Goal: Complete application form

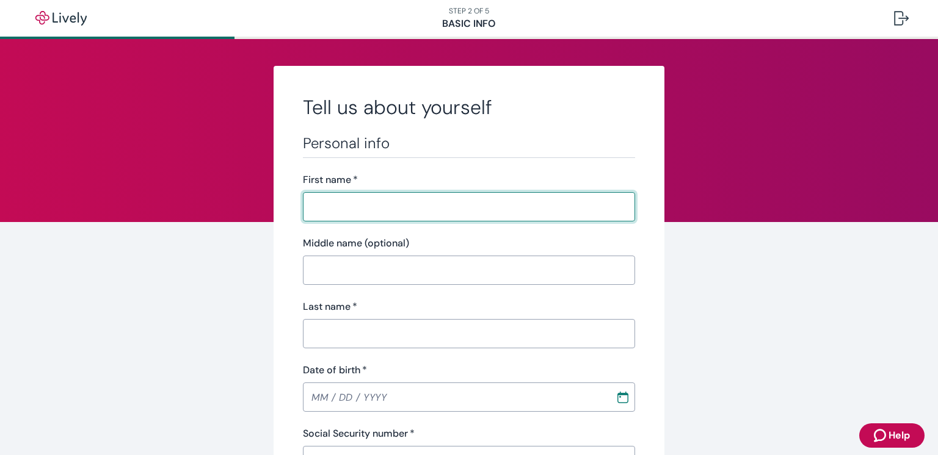
click at [383, 211] on input "First name   *" at bounding box center [469, 207] width 332 height 24
type input "[PERSON_NAME]"
click at [347, 336] on input "Last name   *" at bounding box center [469, 334] width 332 height 24
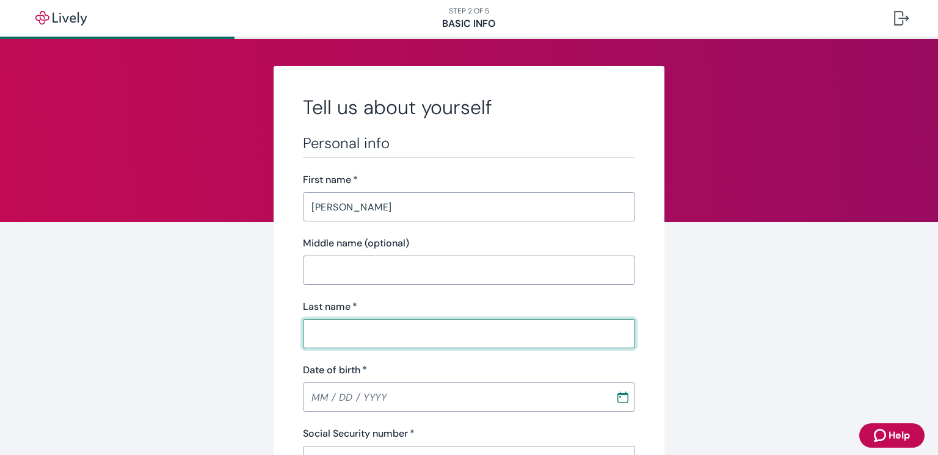
type input "[PERSON_NAME]"
type input "[PHONE_NUMBER]"
type input "[STREET_ADDRESS]"
type input "Nampa"
type input "13"
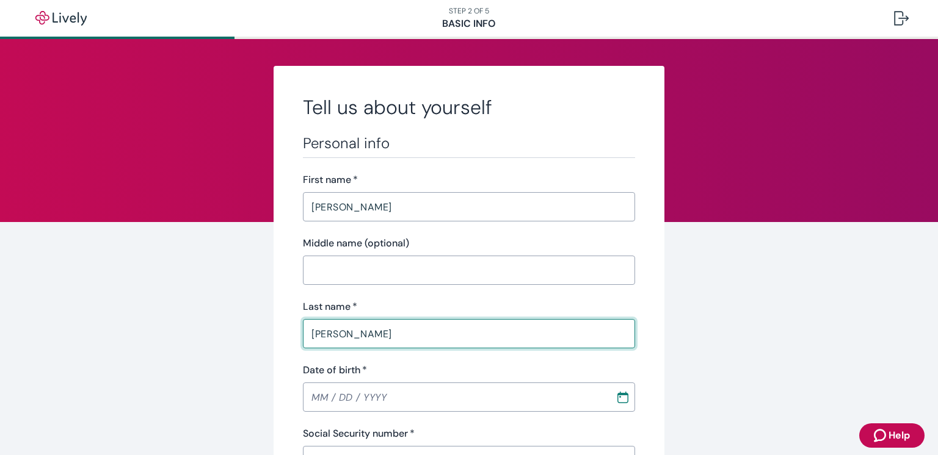
type input "83686"
click at [322, 393] on input "Date of birth   *" at bounding box center [455, 397] width 304 height 24
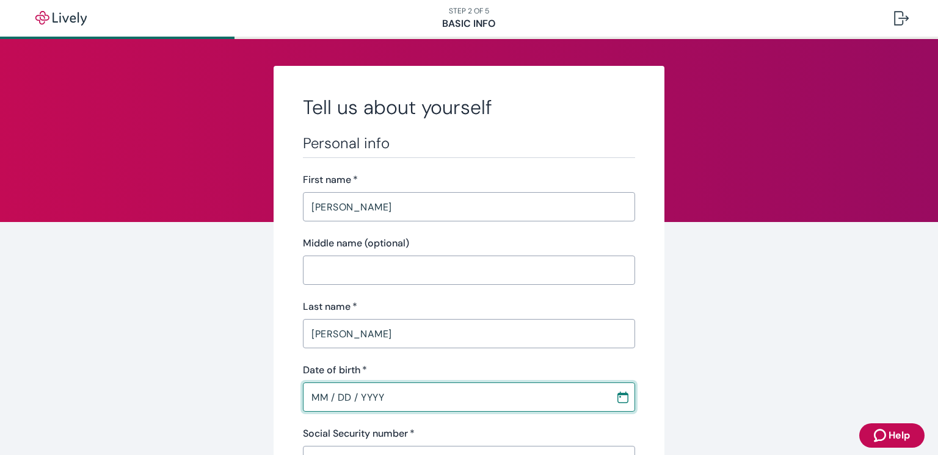
type input "MM / DD / YYYY"
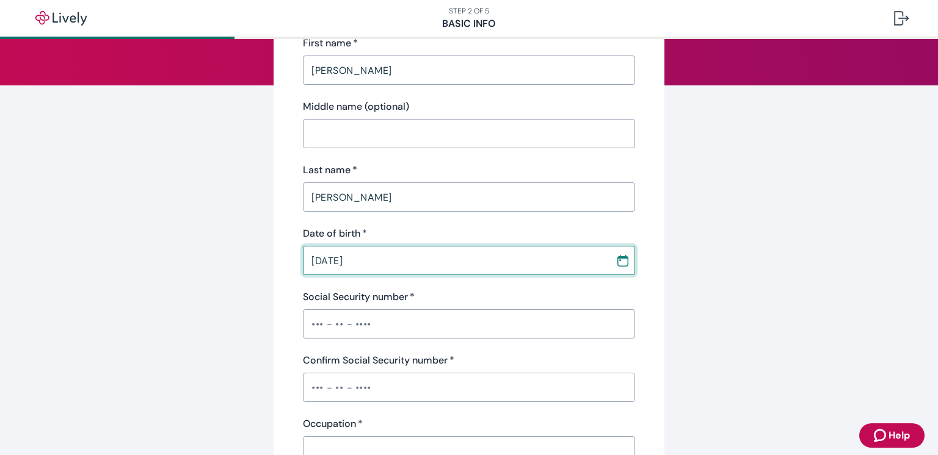
type input "10 / 22 / 1978"
click at [390, 327] on input "Social Security number   *" at bounding box center [469, 324] width 332 height 24
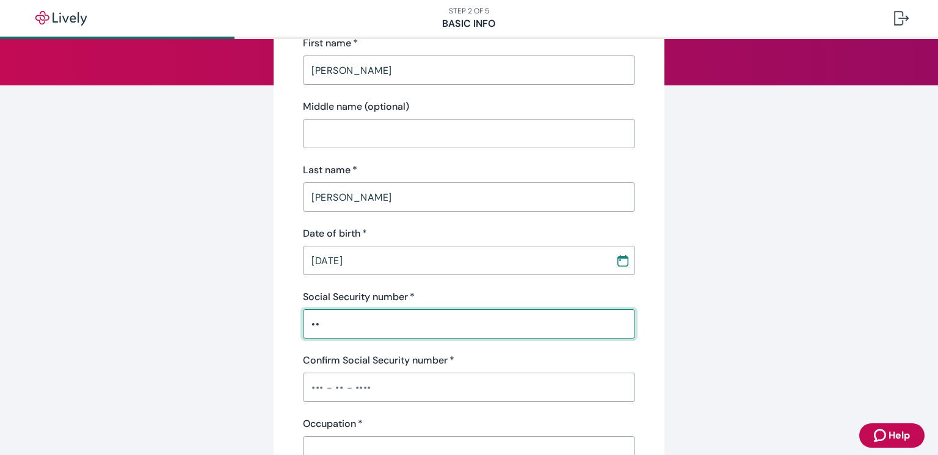
type input "•"
type input "•••-••-0267"
click at [355, 389] on input "Confirm Social Security number   *" at bounding box center [469, 387] width 332 height 24
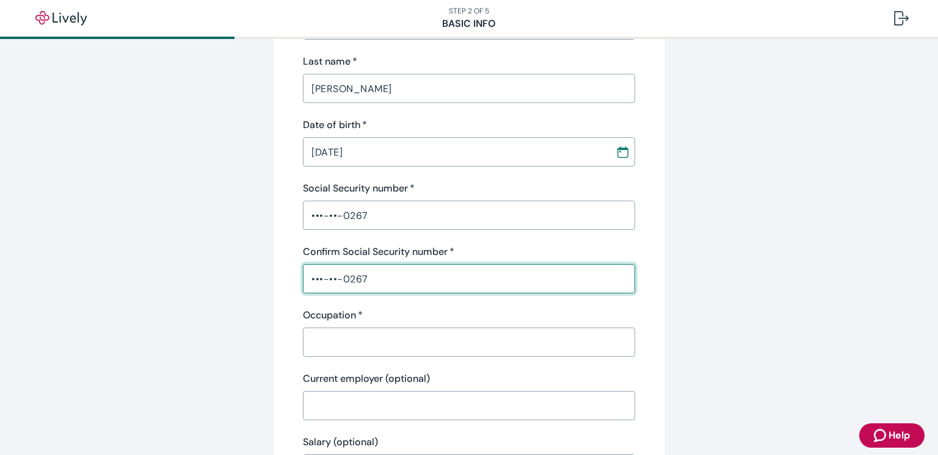
scroll to position [252, 0]
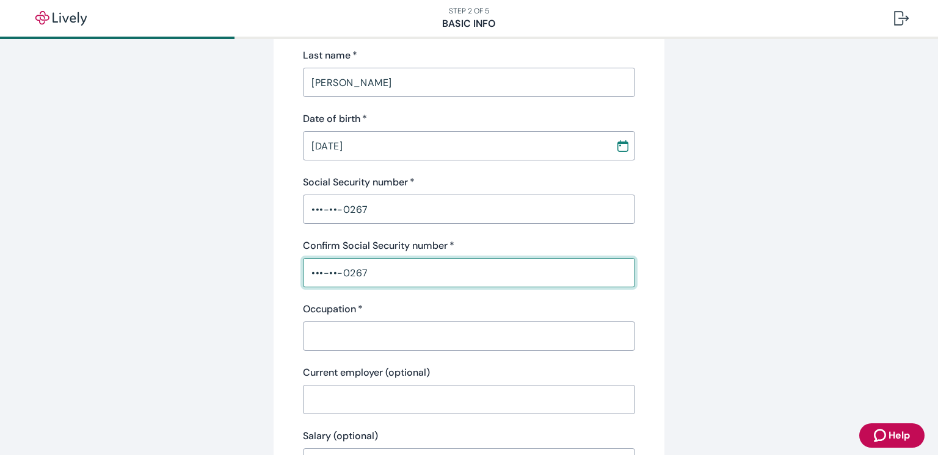
type input "•••-••-0267"
click at [355, 347] on input "Occupation   *" at bounding box center [469, 336] width 332 height 24
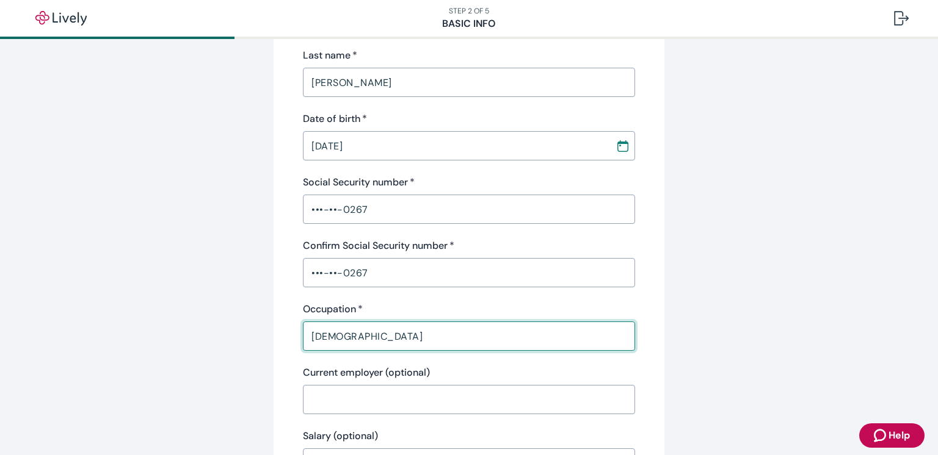
type input "pastor"
click at [341, 401] on input "Current employer (optional)" at bounding box center [469, 400] width 332 height 24
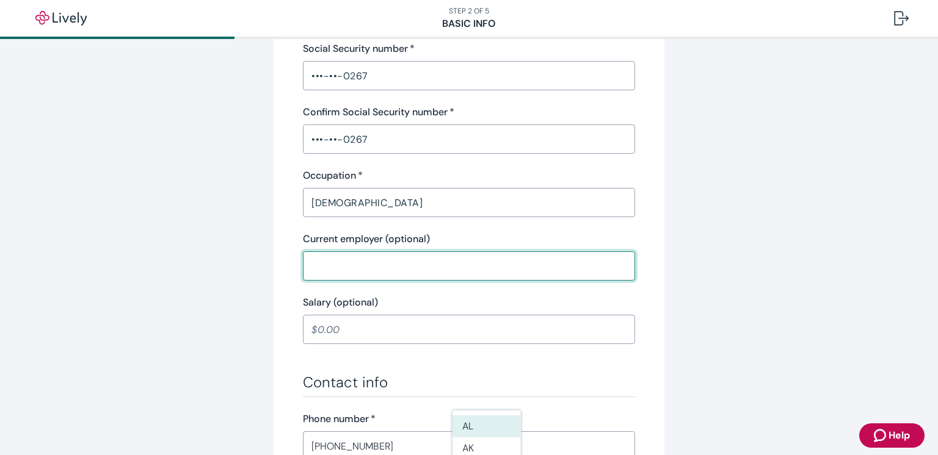
scroll to position [427, 0]
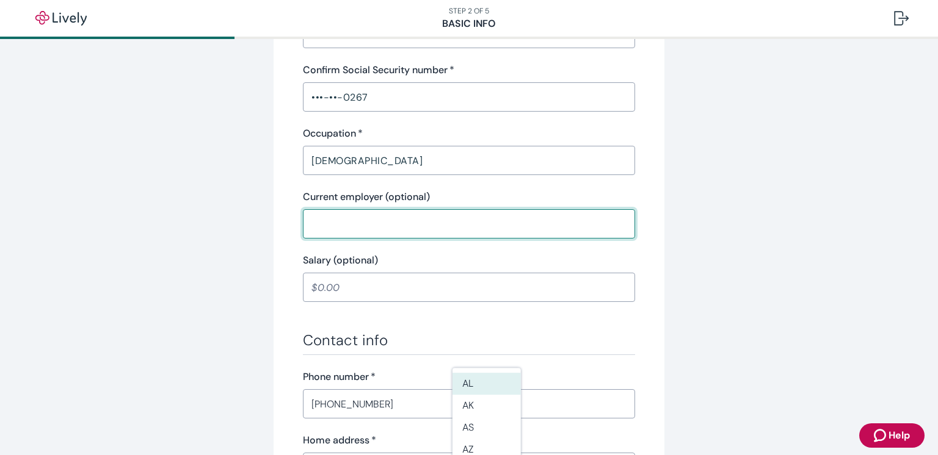
click at [322, 288] on input "Salary (optional)" at bounding box center [469, 287] width 332 height 24
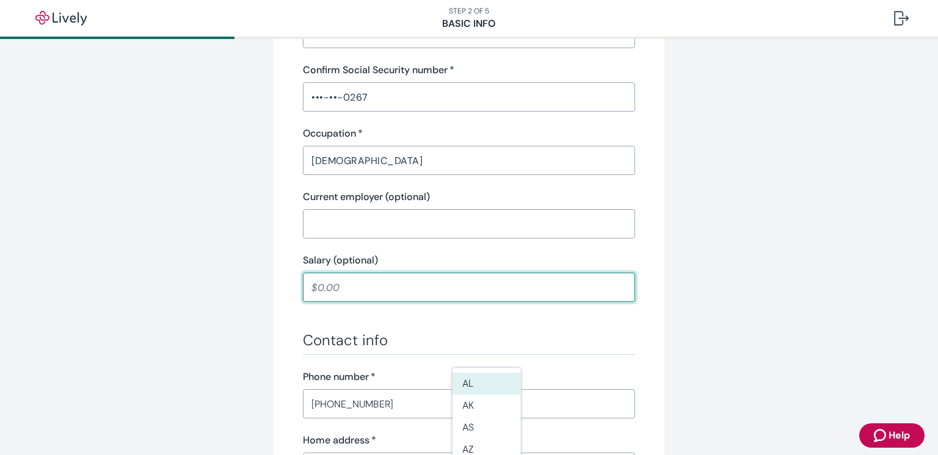
type input "60,000.00"
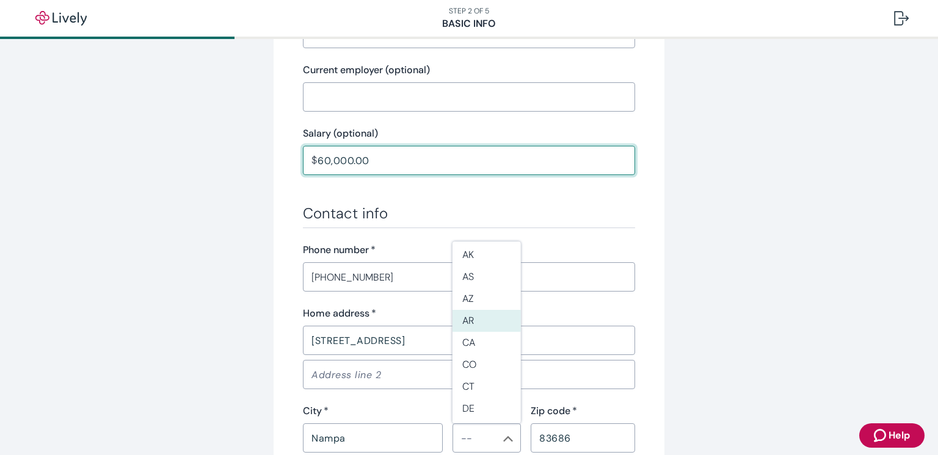
scroll to position [70, 0]
click at [412, 309] on div "Home address   *" at bounding box center [469, 313] width 332 height 15
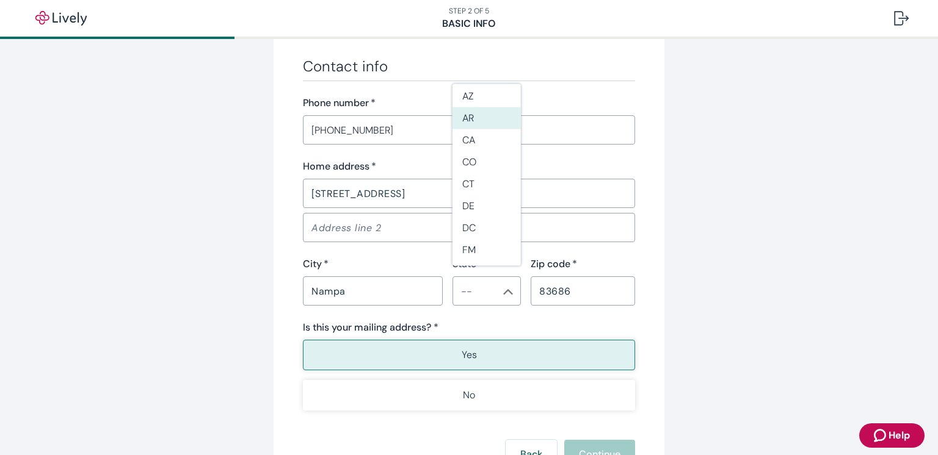
scroll to position [717, 0]
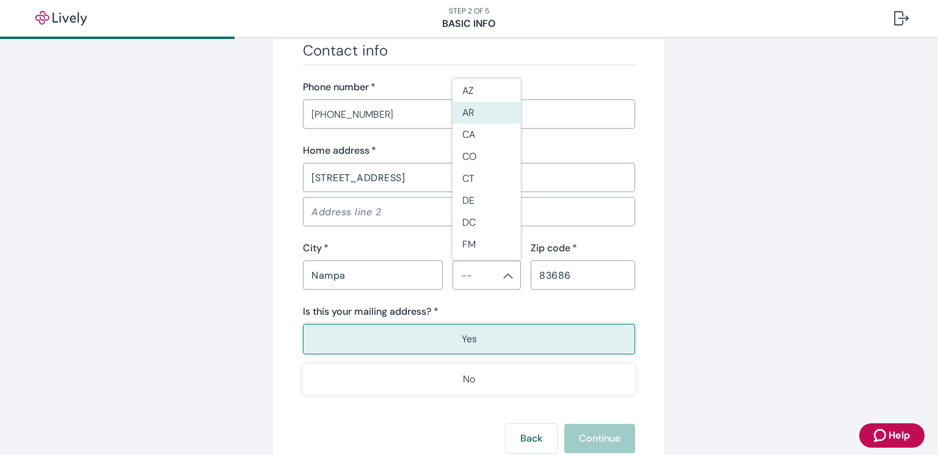
click at [359, 305] on label "Is this your mailing address? *" at bounding box center [371, 312] width 136 height 15
click at [468, 338] on p "Yes" at bounding box center [469, 339] width 15 height 15
click at [468, 194] on li "ID" at bounding box center [486, 191] width 68 height 22
type input "ID"
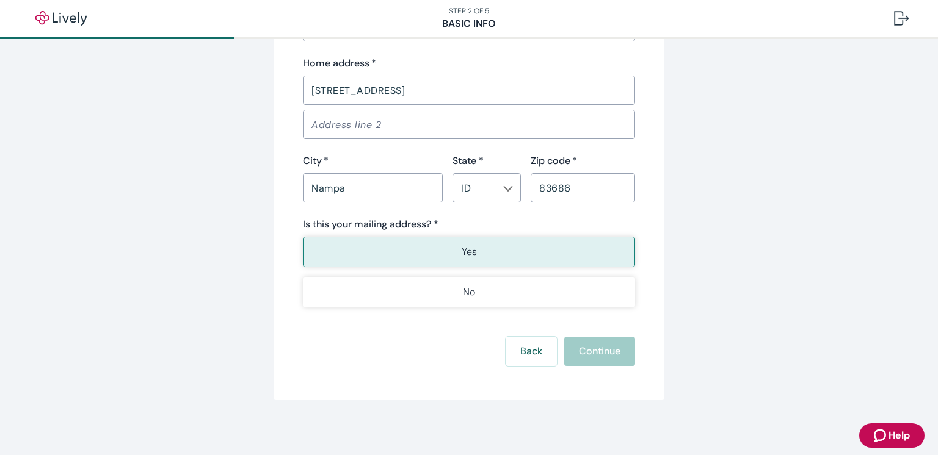
scroll to position [808, 0]
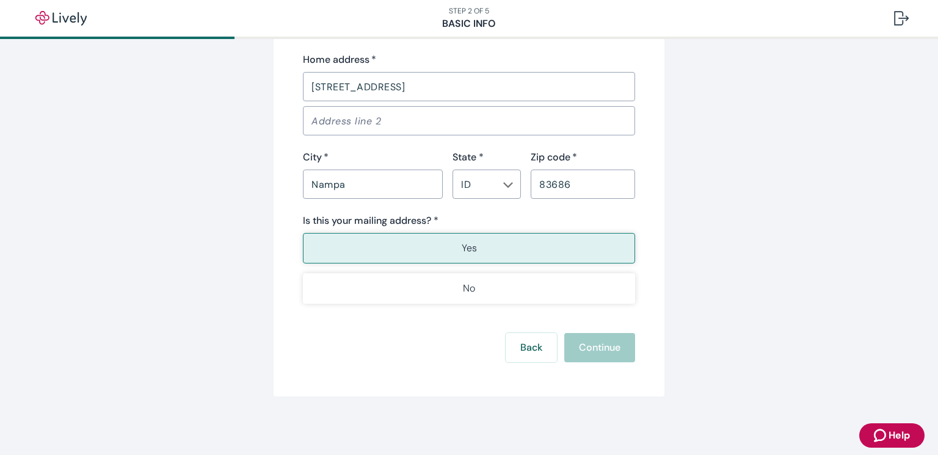
click at [436, 244] on button "Yes" at bounding box center [469, 248] width 332 height 31
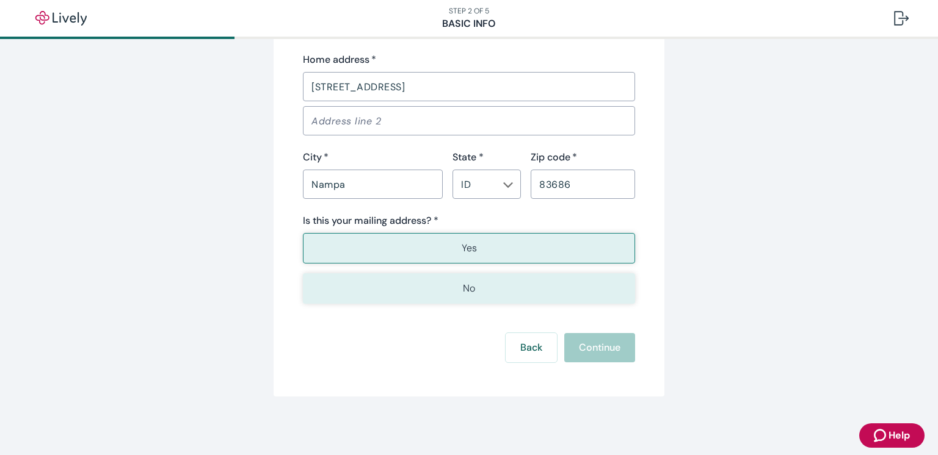
click at [407, 289] on button "No" at bounding box center [469, 289] width 332 height 31
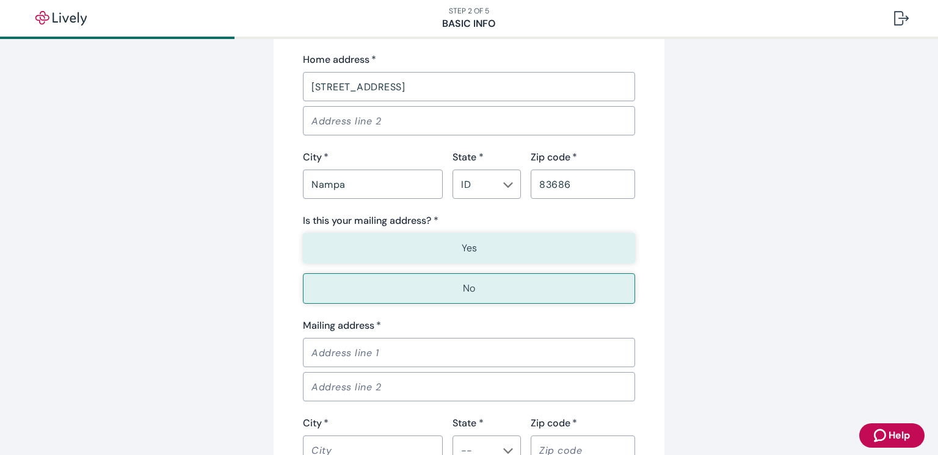
click at [417, 247] on button "Yes" at bounding box center [469, 248] width 332 height 31
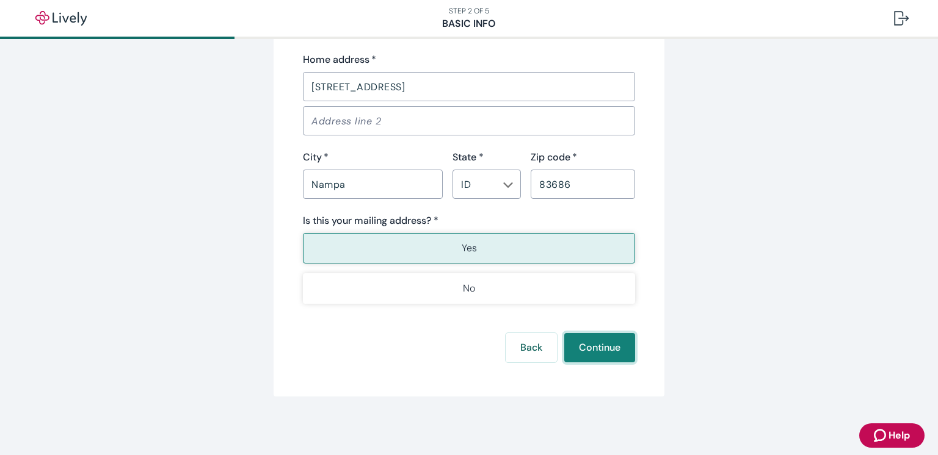
click at [593, 351] on button "Continue" at bounding box center [599, 347] width 71 height 29
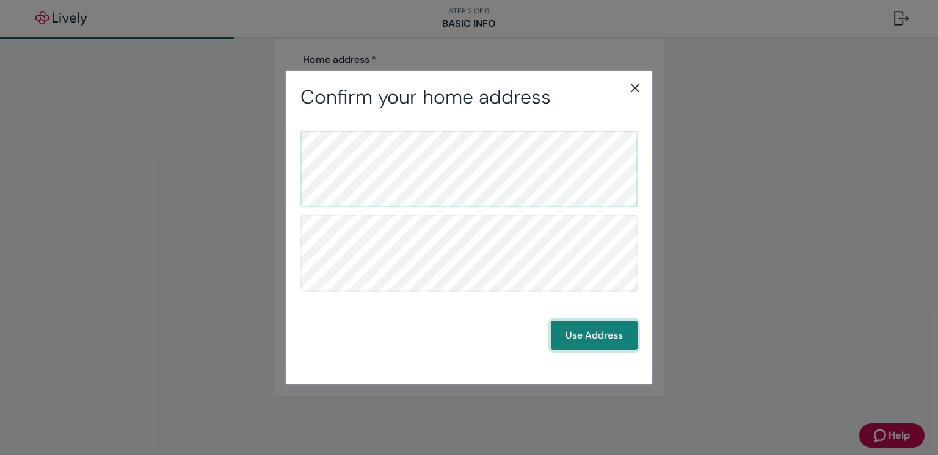
click at [594, 338] on button "Use Address" at bounding box center [594, 335] width 87 height 29
click at [582, 339] on button "Use Address" at bounding box center [594, 335] width 87 height 29
click at [573, 334] on button "Use Address" at bounding box center [594, 335] width 87 height 29
click at [578, 344] on button "Use Address" at bounding box center [594, 335] width 87 height 29
click at [634, 87] on icon "close" at bounding box center [635, 88] width 15 height 15
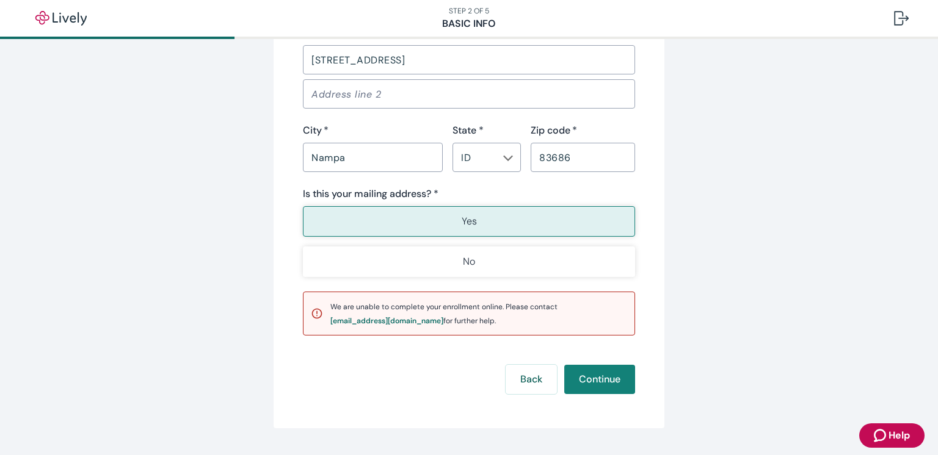
scroll to position [867, 0]
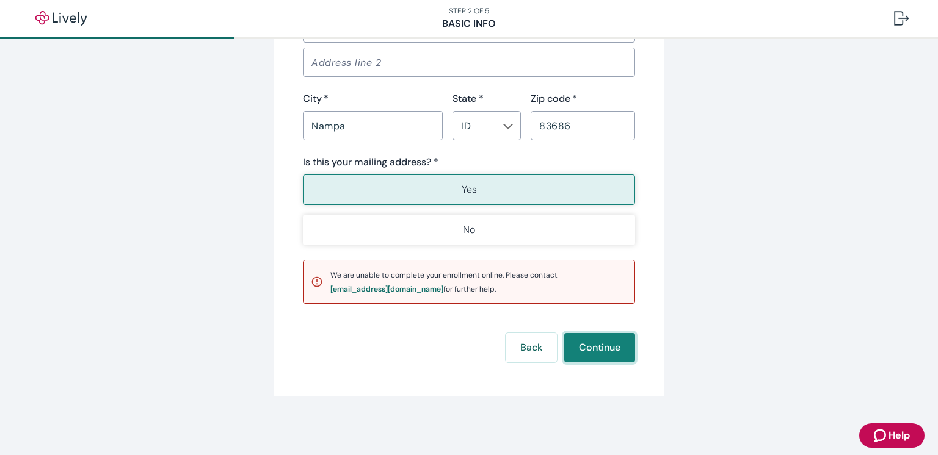
click at [592, 353] on button "Continue" at bounding box center [599, 347] width 71 height 29
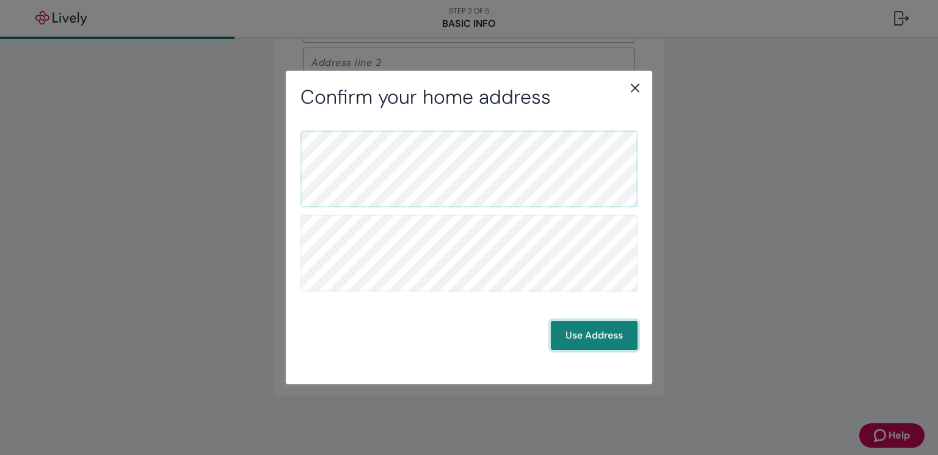
click at [584, 338] on button "Use Address" at bounding box center [594, 335] width 87 height 29
click at [585, 338] on button "Use Address" at bounding box center [594, 335] width 87 height 29
click at [630, 87] on icon "close" at bounding box center [635, 88] width 15 height 15
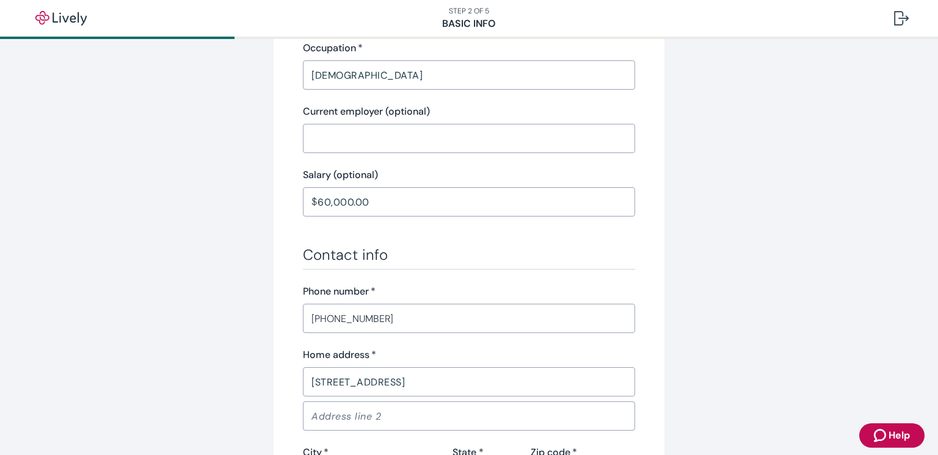
scroll to position [0, 0]
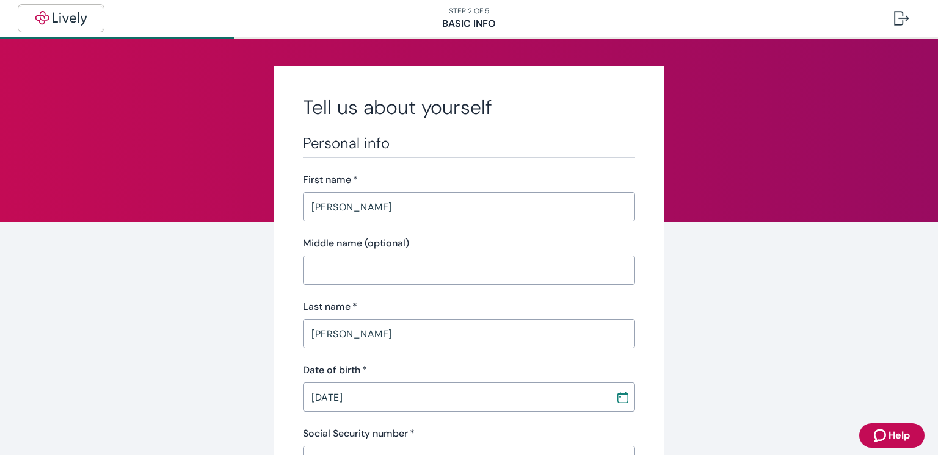
click at [60, 20] on img "button" at bounding box center [61, 18] width 68 height 15
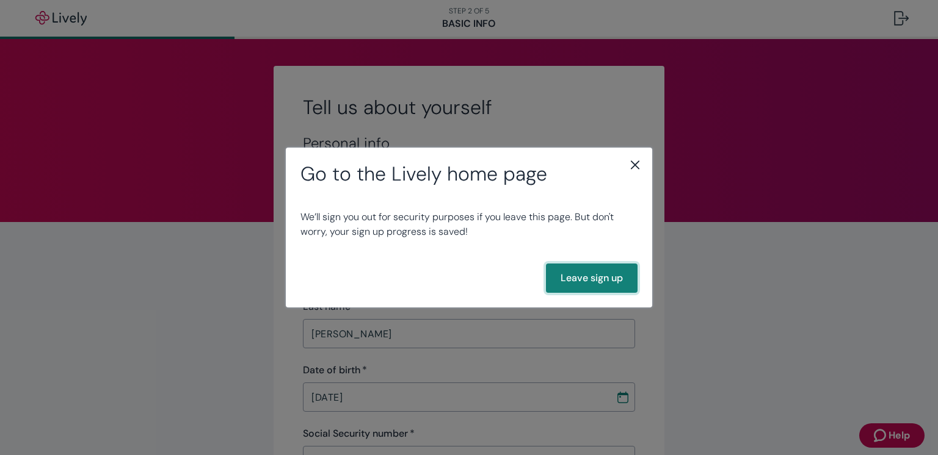
click at [595, 283] on button "Leave sign up" at bounding box center [592, 278] width 92 height 29
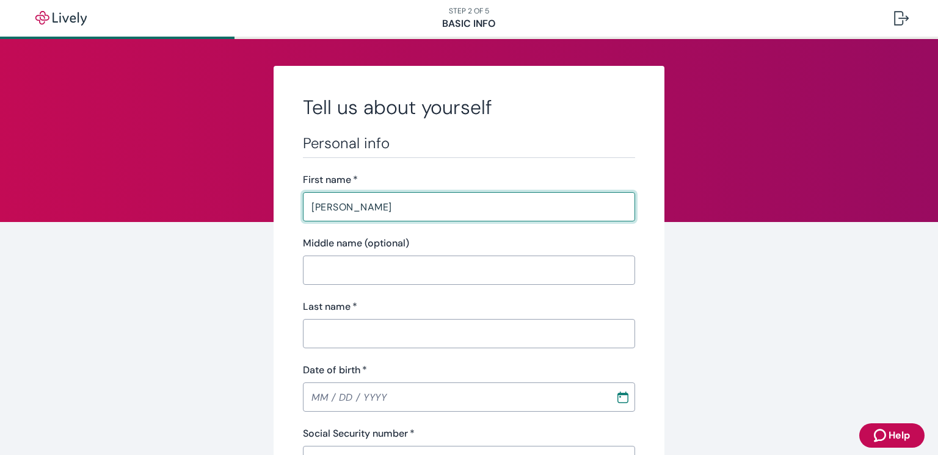
type input "[PERSON_NAME]"
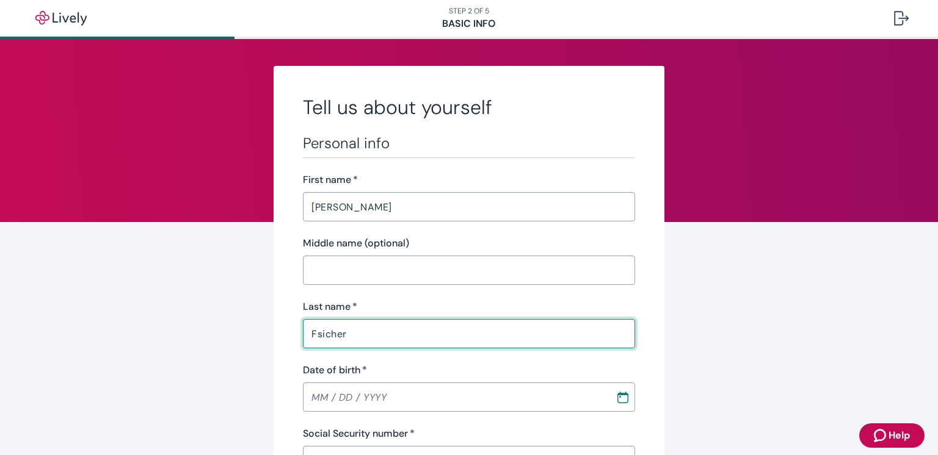
click at [322, 337] on input "Fsicher" at bounding box center [469, 334] width 332 height 24
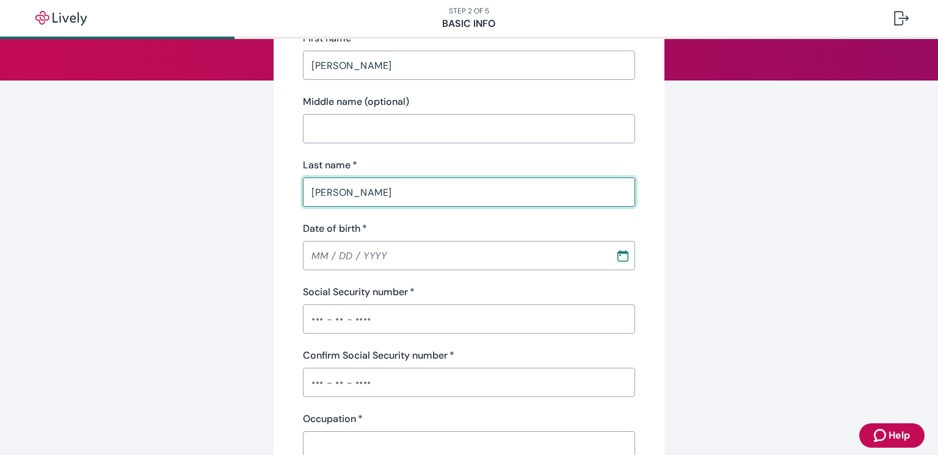
scroll to position [161, 0]
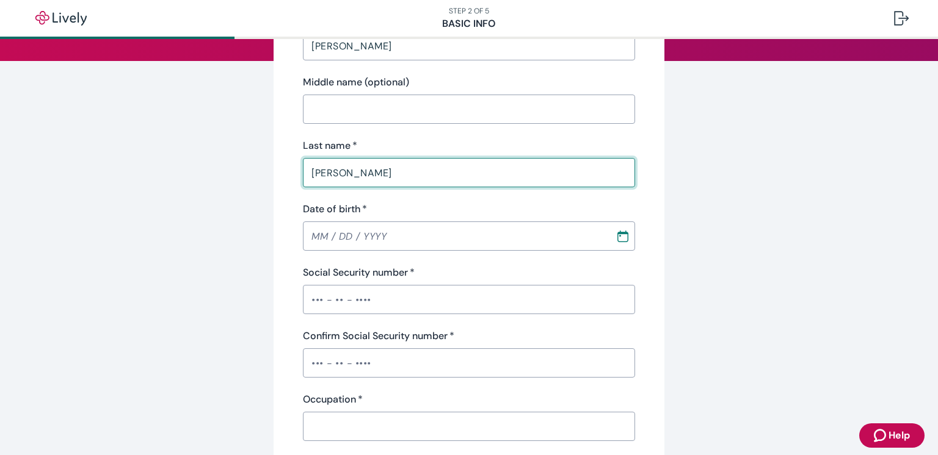
type input "[PERSON_NAME]"
click at [317, 233] on input "Date of birth   *" at bounding box center [455, 236] width 304 height 24
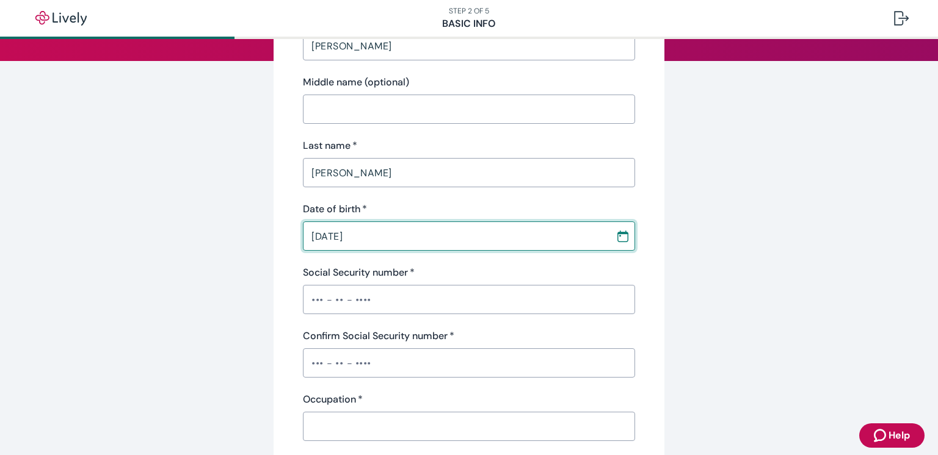
type input "[DATE]"
click at [328, 299] on input "Social Security number   *" at bounding box center [469, 300] width 332 height 24
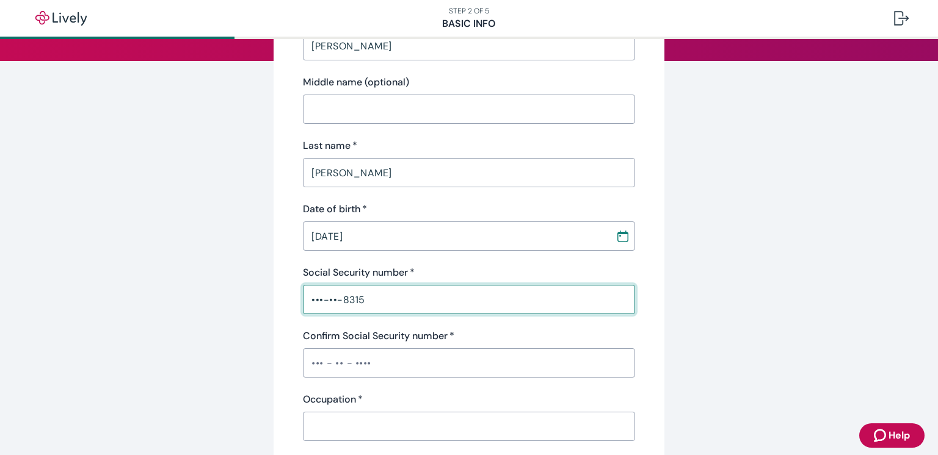
type input "•••-••-8315"
click at [330, 367] on input "Confirm Social Security number   *" at bounding box center [469, 363] width 332 height 24
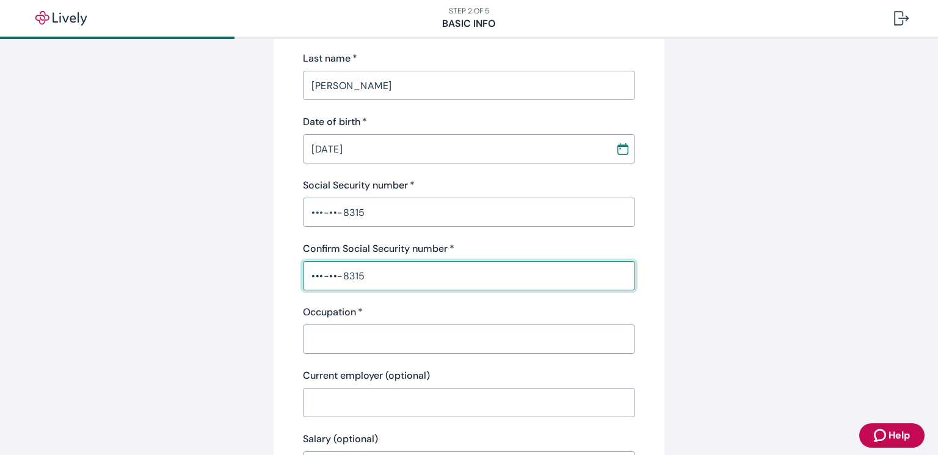
scroll to position [249, 0]
type input "•••-••-8315"
click at [363, 333] on input "Occupation   *" at bounding box center [469, 339] width 332 height 24
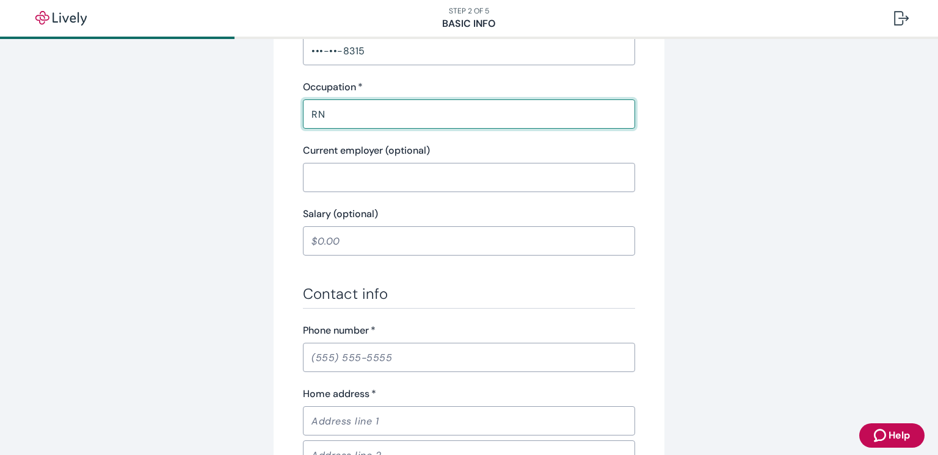
scroll to position [499, 0]
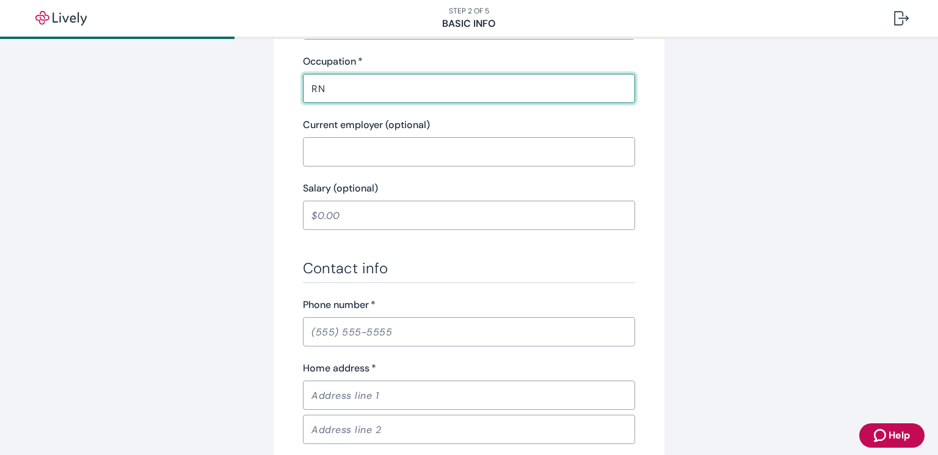
type input "RN"
click at [338, 330] on input "Phone number   *" at bounding box center [469, 332] width 332 height 24
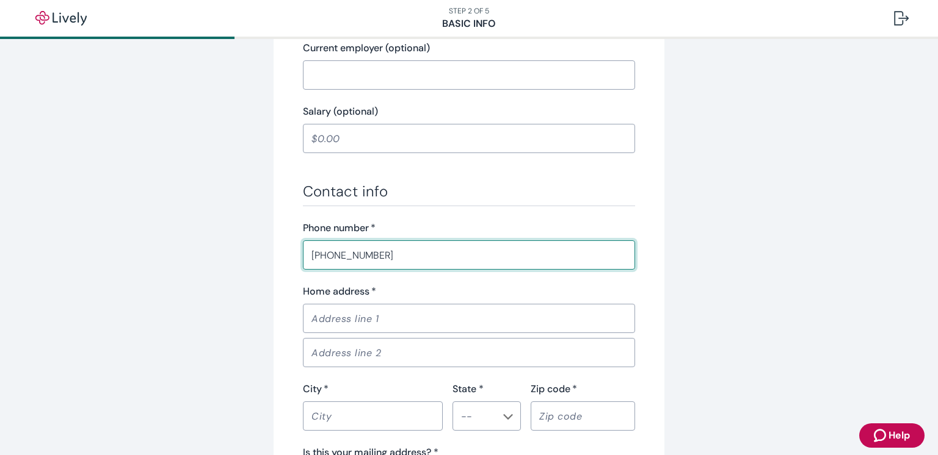
scroll to position [600, 0]
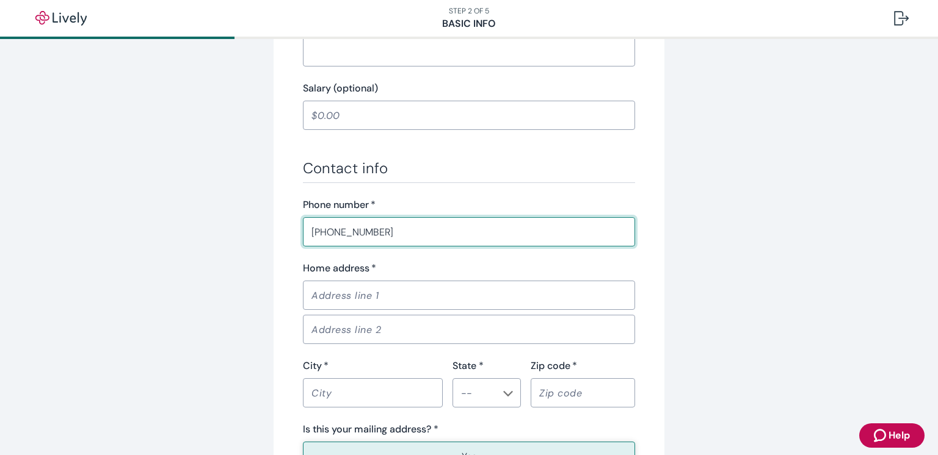
type input "[PHONE_NUMBER]"
click at [338, 300] on input "Home address   *" at bounding box center [469, 295] width 332 height 24
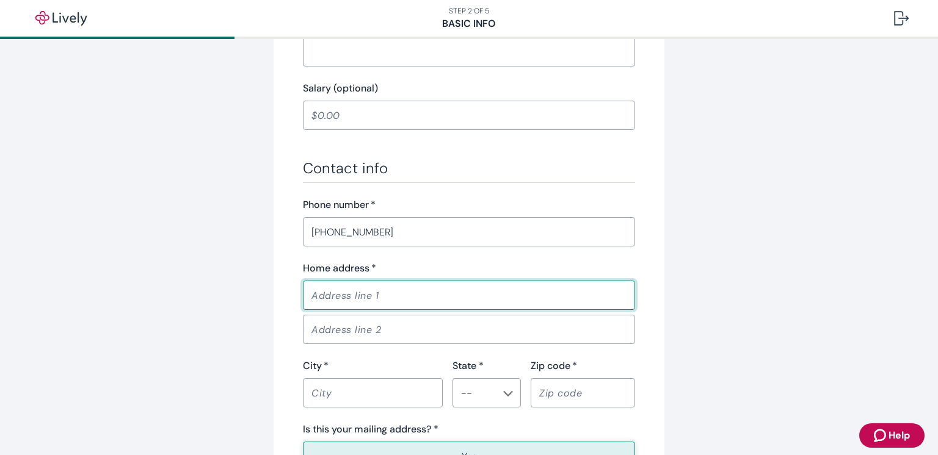
type input "[STREET_ADDRESS]"
type input "Nampa"
type input "13"
type input "83686"
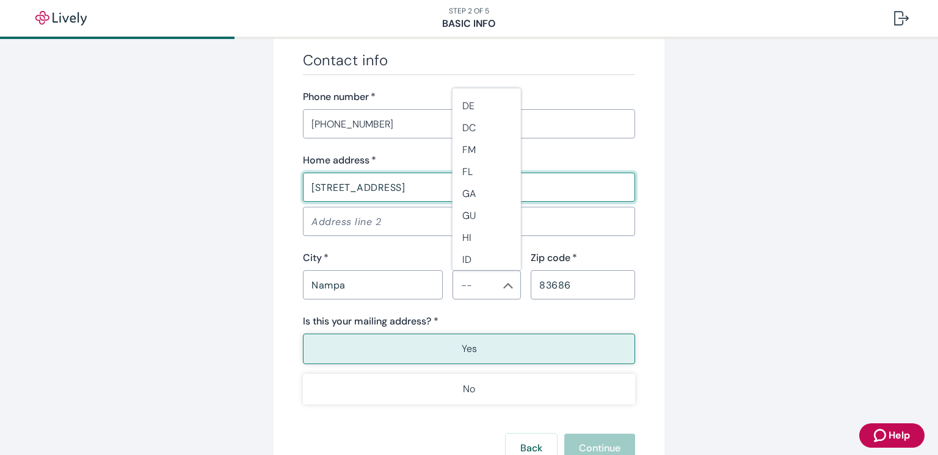
scroll to position [175, 0]
click at [466, 258] on li "ID" at bounding box center [486, 258] width 68 height 22
type input "ID"
click at [479, 317] on div "Is this your mailing address? *" at bounding box center [469, 321] width 332 height 15
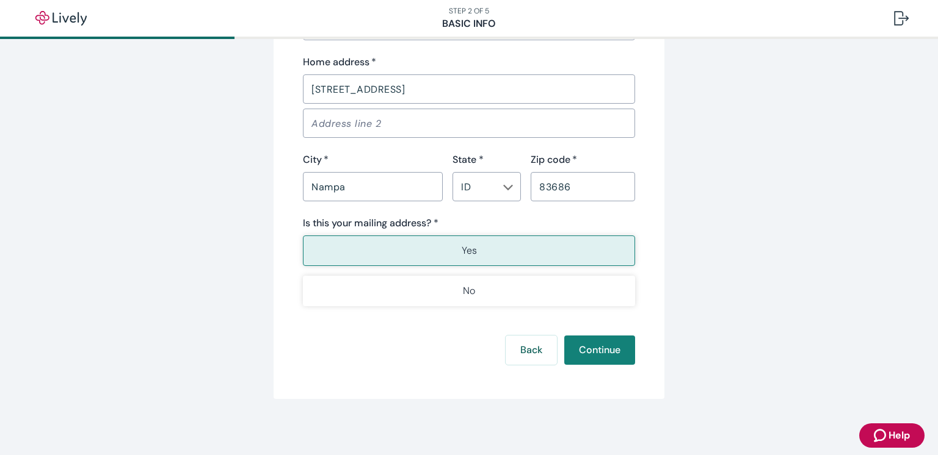
scroll to position [808, 0]
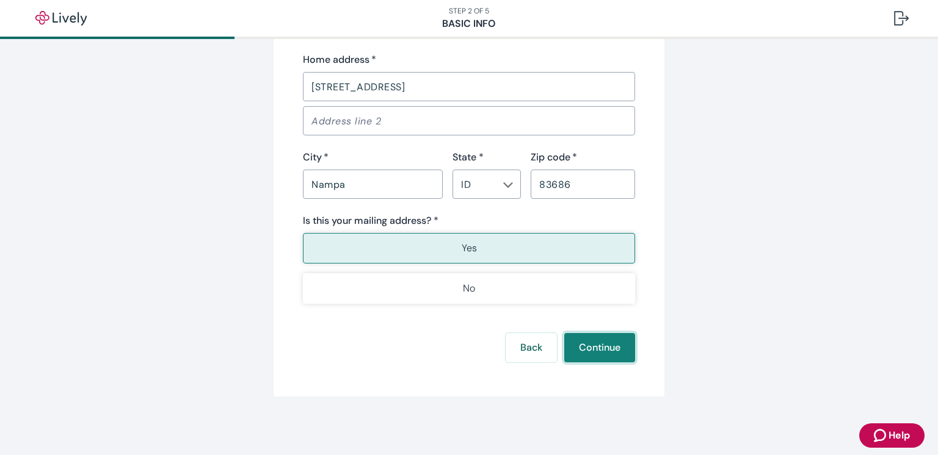
click at [594, 352] on button "Continue" at bounding box center [599, 347] width 71 height 29
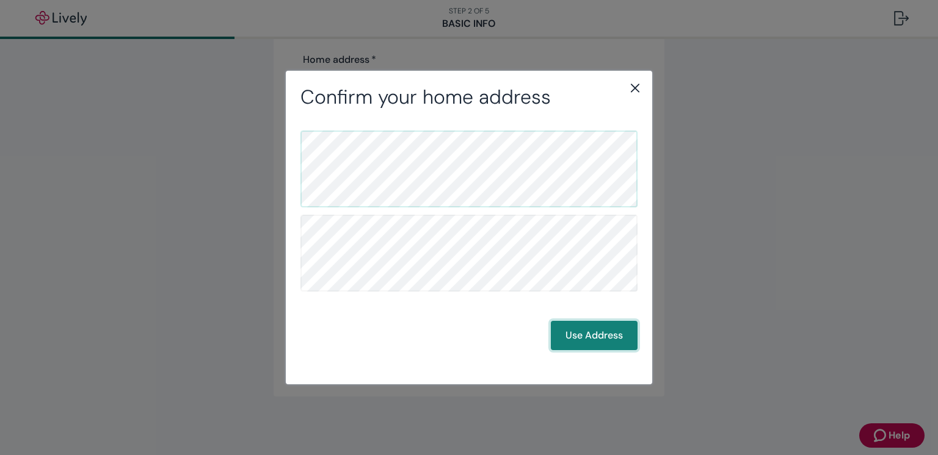
click at [579, 333] on button "Use Address" at bounding box center [594, 335] width 87 height 29
click at [589, 334] on button "Use Address" at bounding box center [594, 335] width 87 height 29
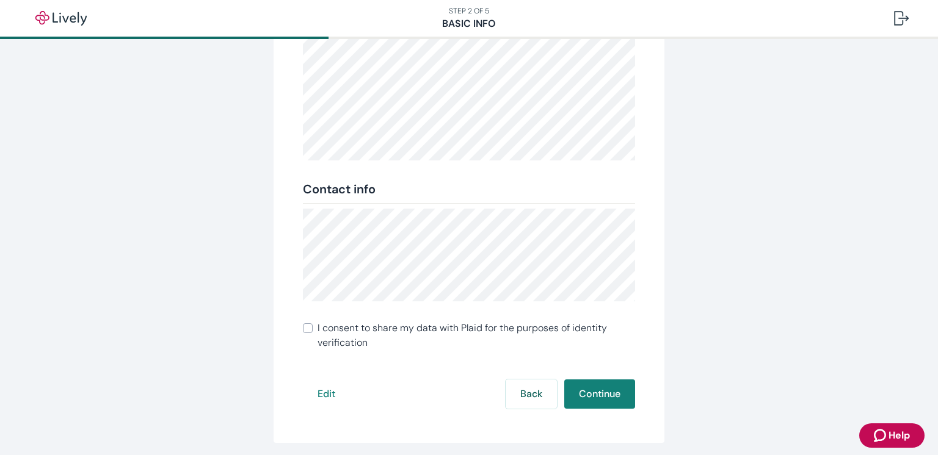
scroll to position [237, 0]
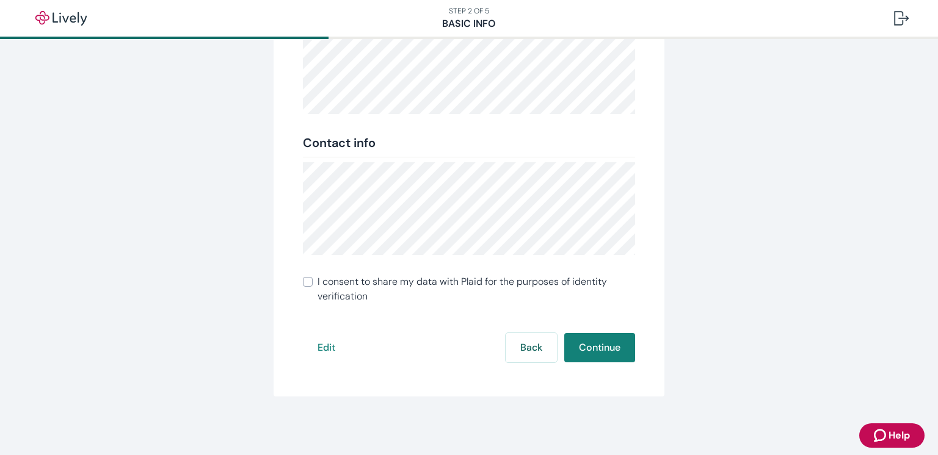
click at [310, 283] on input "I consent to share my data with Plaid for the purposes of identity verification" at bounding box center [308, 282] width 10 height 10
checkbox input "true"
click at [596, 352] on button "Continue" at bounding box center [599, 347] width 71 height 29
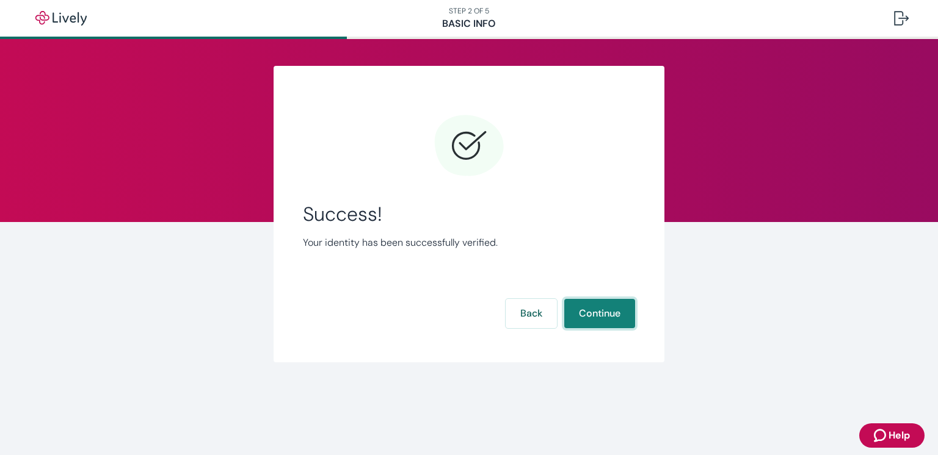
click at [604, 313] on button "Continue" at bounding box center [599, 313] width 71 height 29
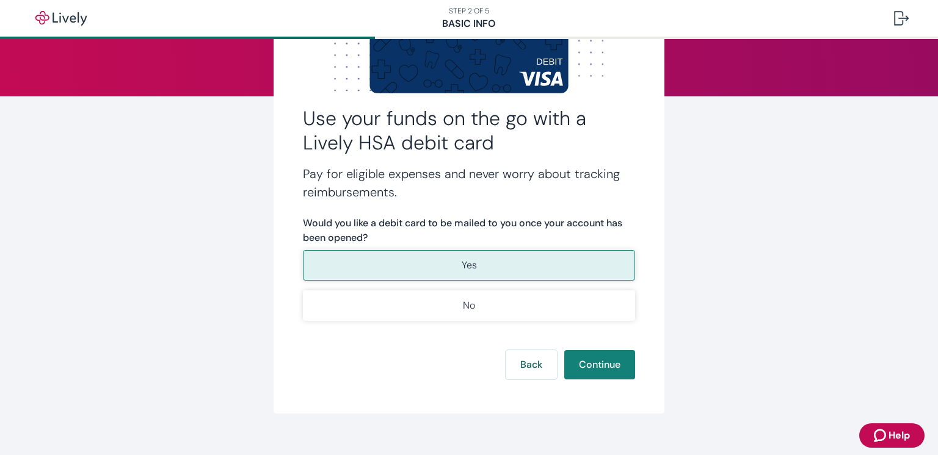
scroll to position [131, 0]
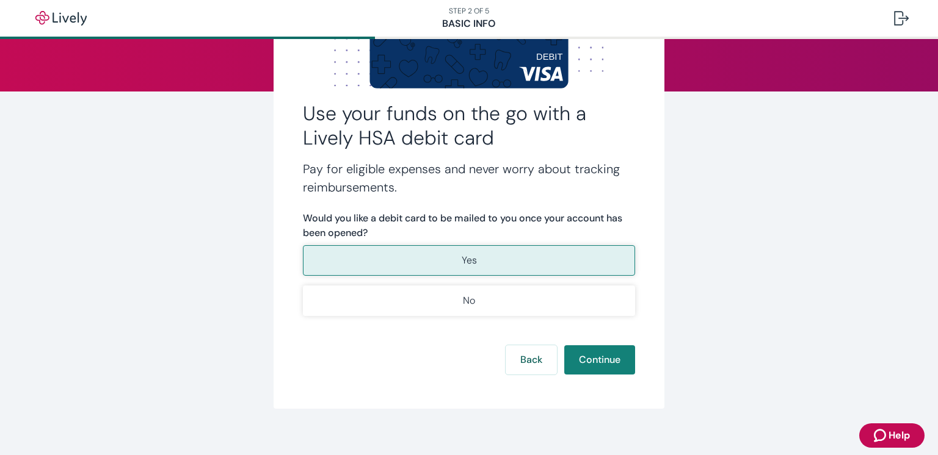
click at [466, 260] on p "Yes" at bounding box center [469, 260] width 15 height 15
click at [603, 364] on button "Continue" at bounding box center [599, 360] width 71 height 29
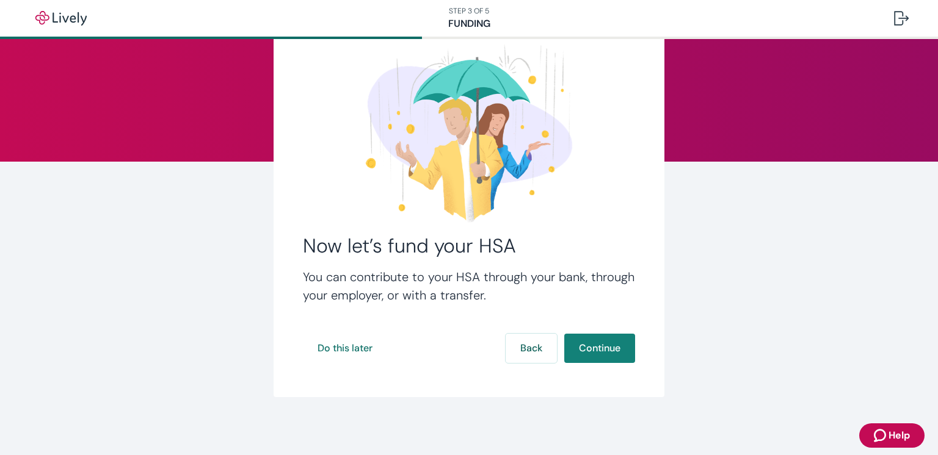
scroll to position [61, 0]
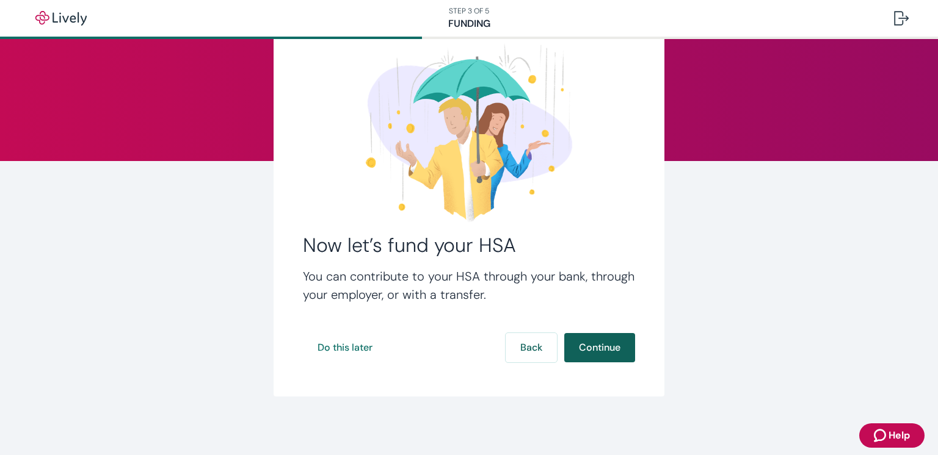
click at [594, 344] on button "Continue" at bounding box center [599, 347] width 71 height 29
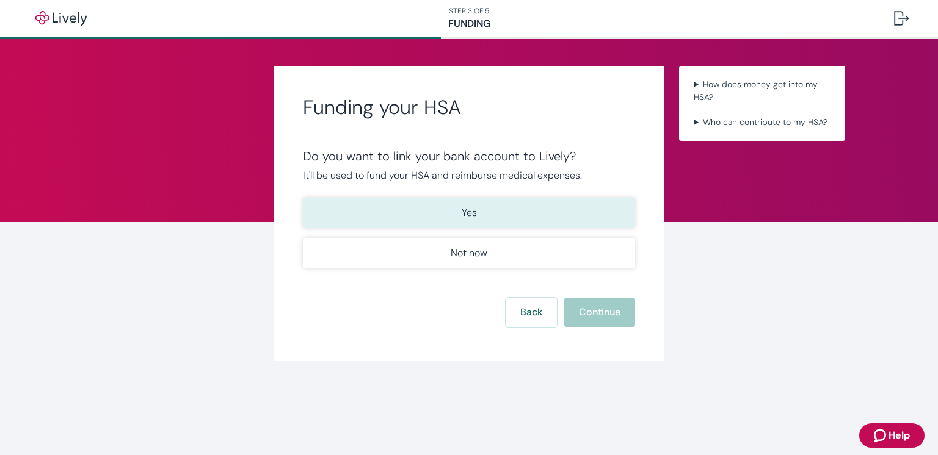
click at [474, 212] on p "Yes" at bounding box center [469, 213] width 15 height 15
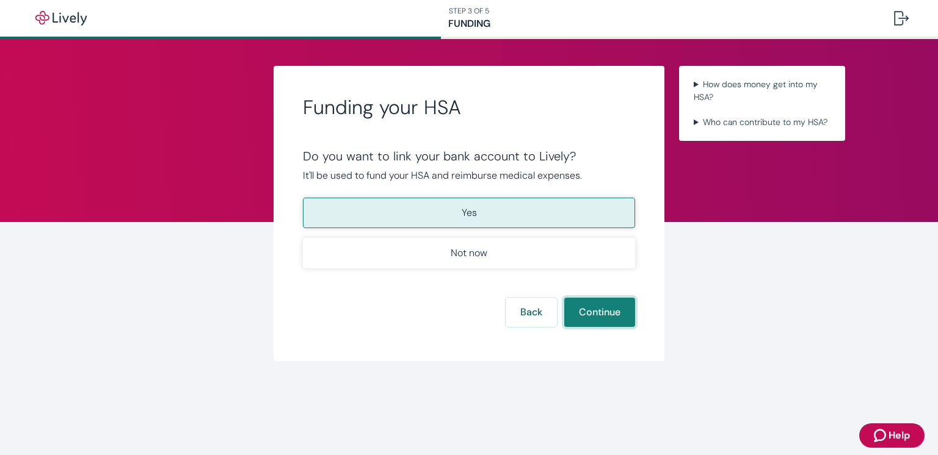
click at [593, 311] on button "Continue" at bounding box center [599, 312] width 71 height 29
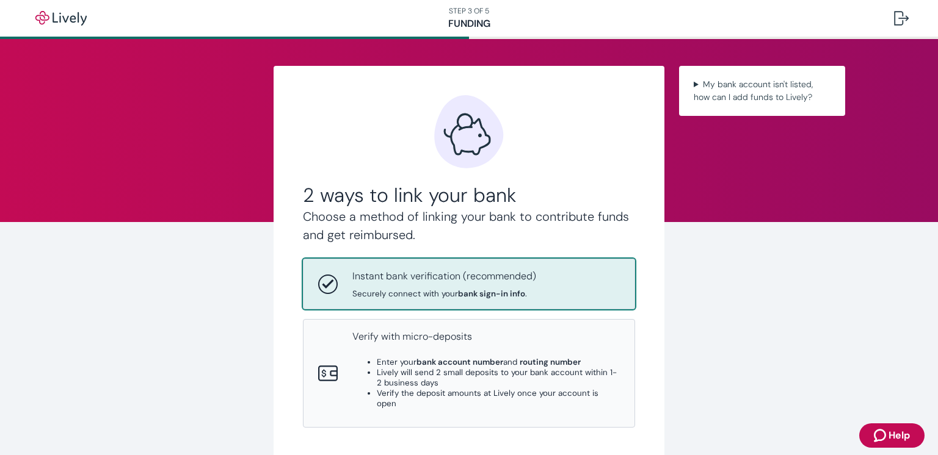
click at [535, 287] on div "Instant bank verification (recommended) Securely connect with your bank sign-in…" at bounding box center [485, 284] width 267 height 30
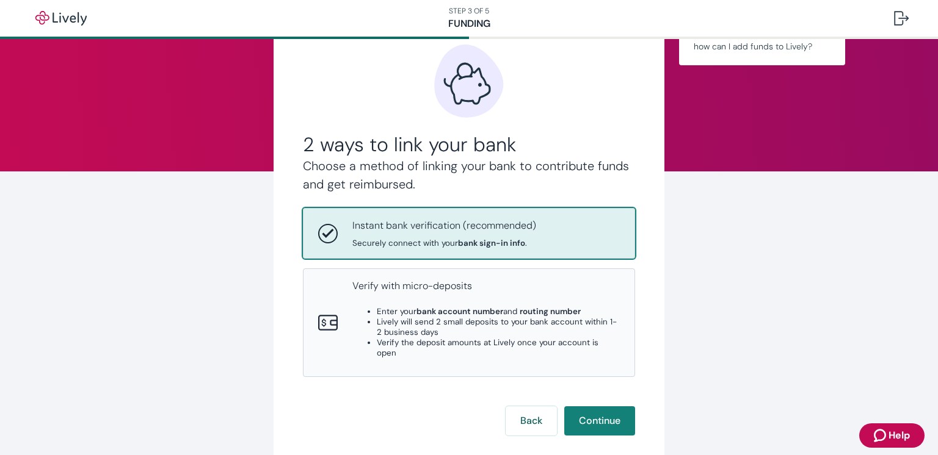
scroll to position [68, 0]
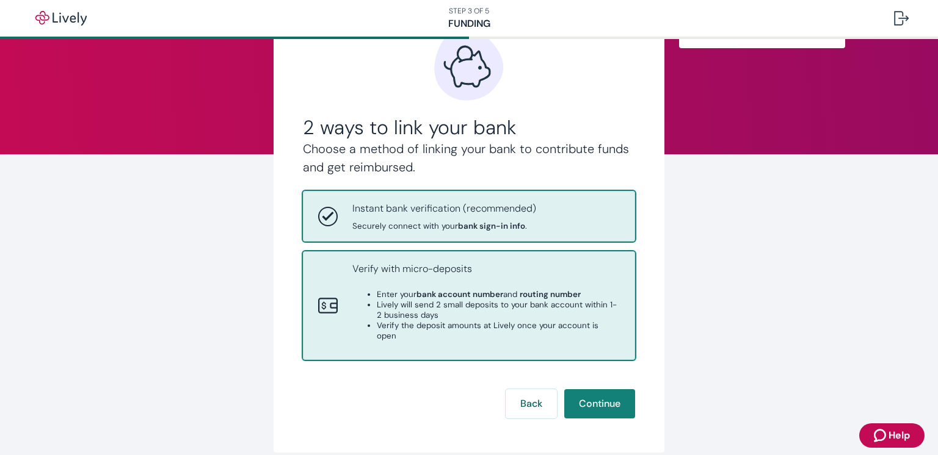
click at [462, 293] on strong "bank account number" at bounding box center [459, 294] width 87 height 10
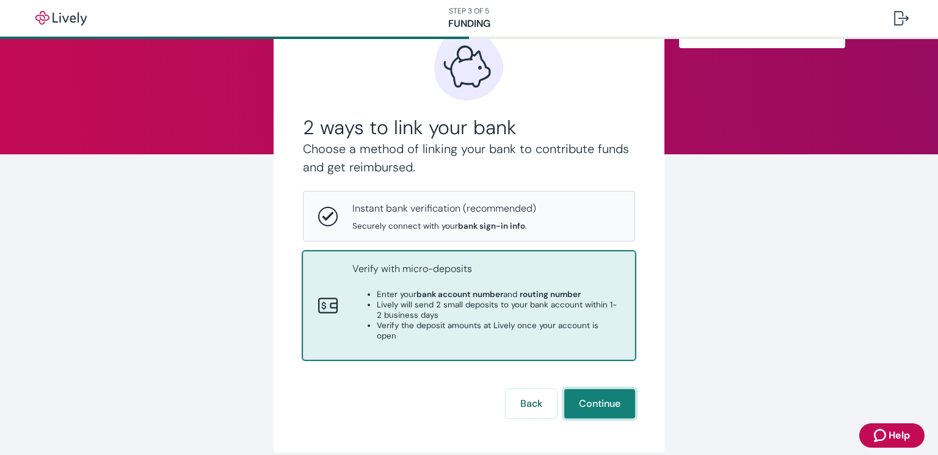
click at [599, 396] on button "Continue" at bounding box center [599, 404] width 71 height 29
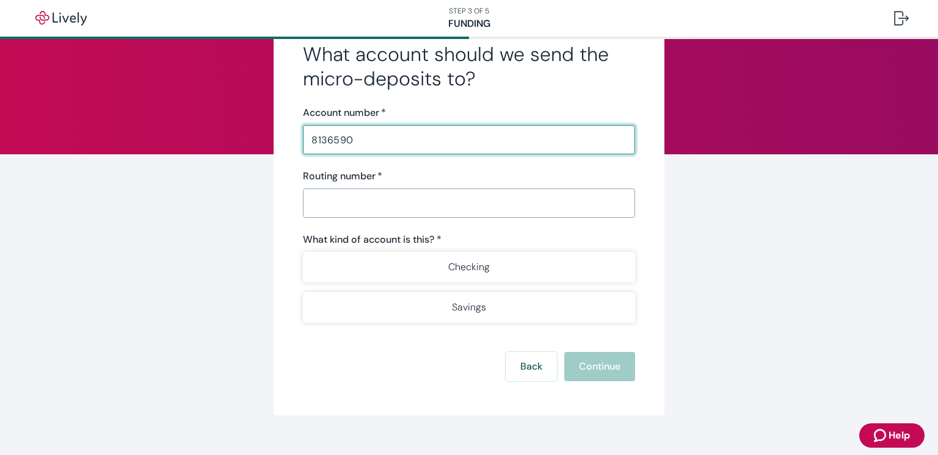
type input "8136590"
click at [385, 210] on input "Routing number   *" at bounding box center [469, 203] width 332 height 24
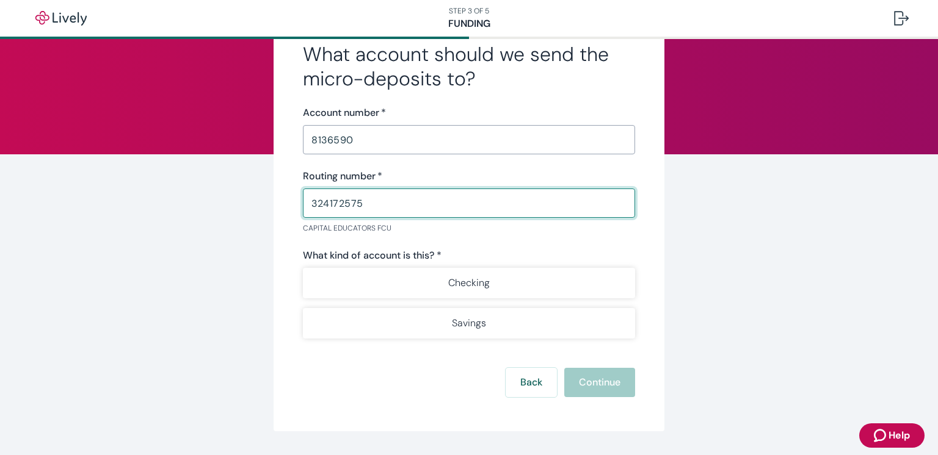
type input "324172575"
click at [358, 141] on input "8136590" at bounding box center [469, 140] width 332 height 24
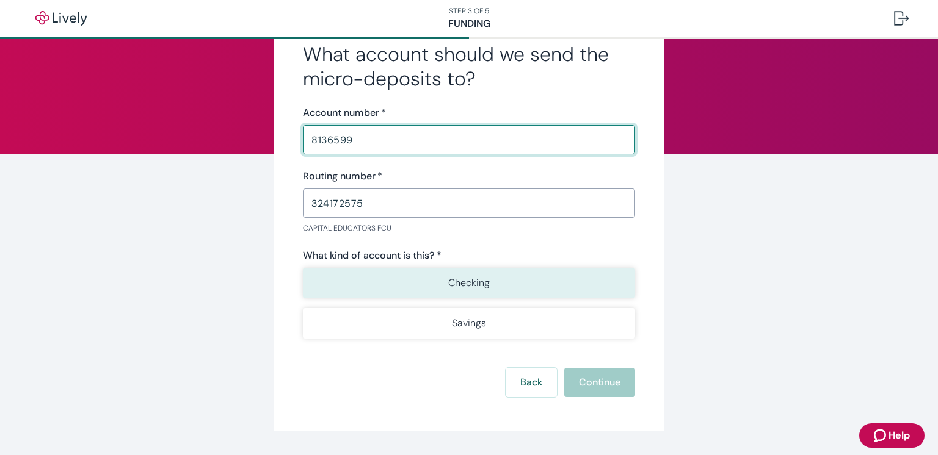
type input "8136599"
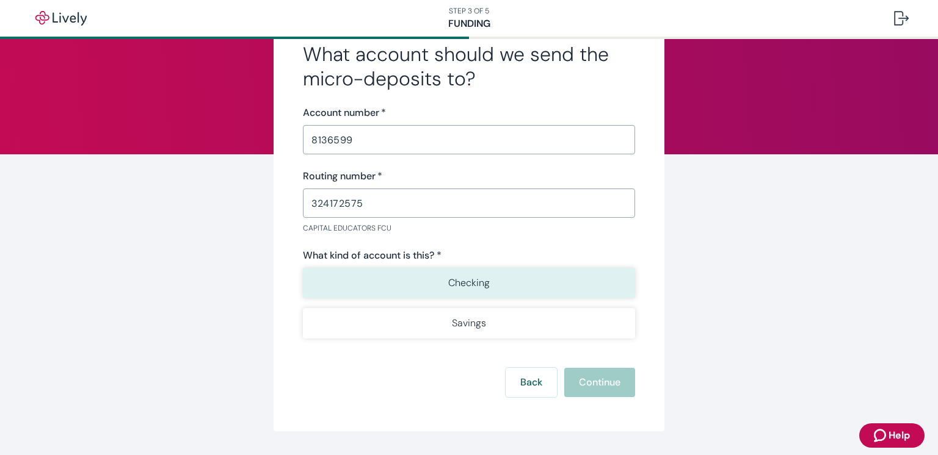
click at [446, 283] on button "Checking" at bounding box center [469, 283] width 332 height 31
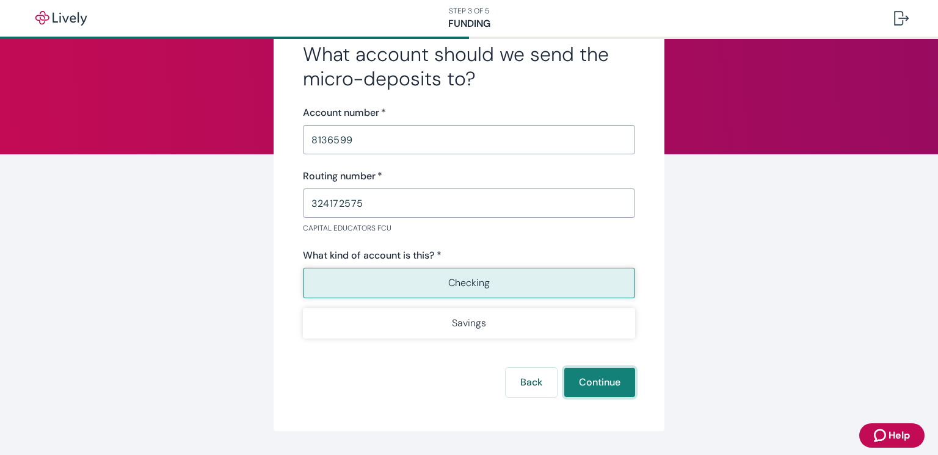
click at [595, 384] on button "Continue" at bounding box center [599, 382] width 71 height 29
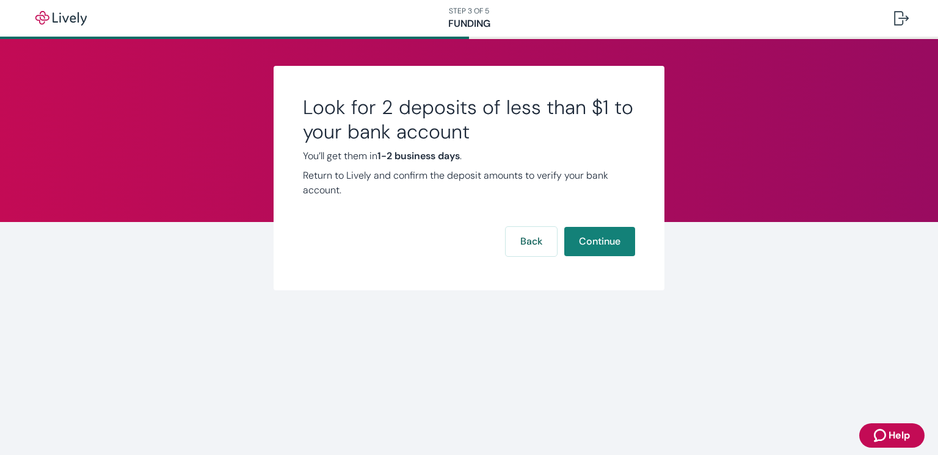
scroll to position [0, 0]
click at [598, 245] on button "Continue" at bounding box center [599, 241] width 71 height 29
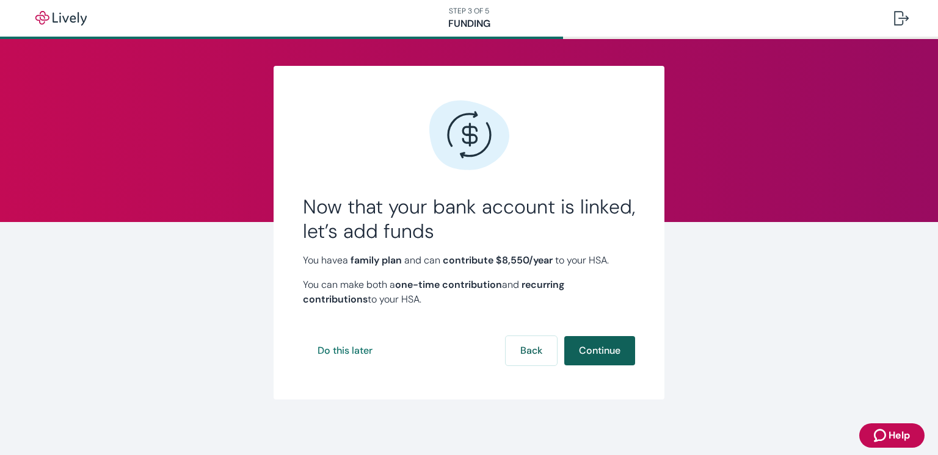
click at [601, 355] on button "Continue" at bounding box center [599, 350] width 71 height 29
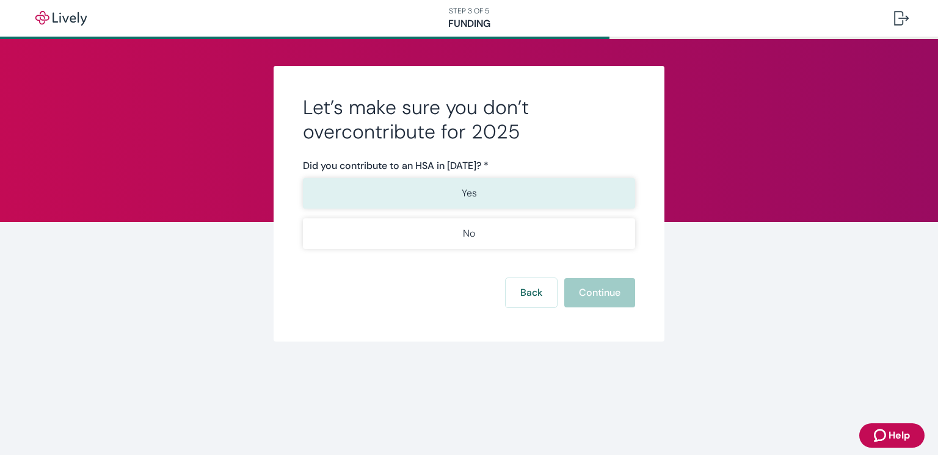
click at [469, 198] on p "Yes" at bounding box center [469, 193] width 15 height 15
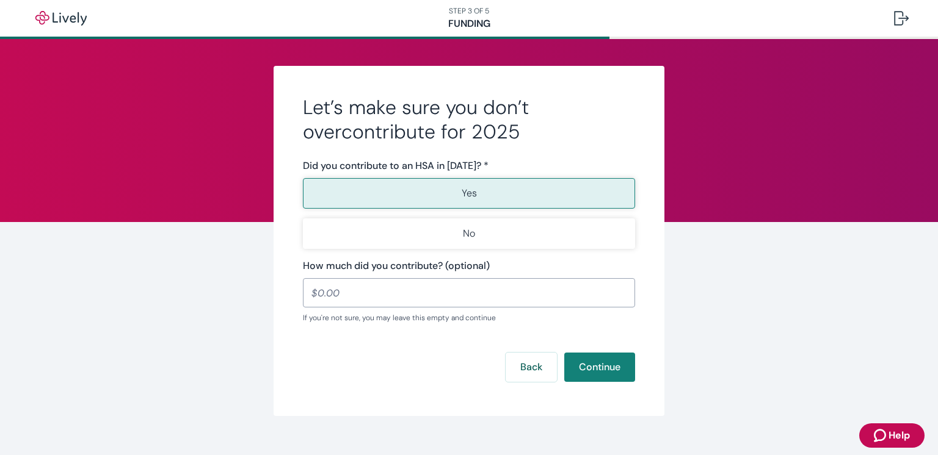
click at [339, 292] on input "How much did you contribute? (optional)" at bounding box center [469, 293] width 332 height 24
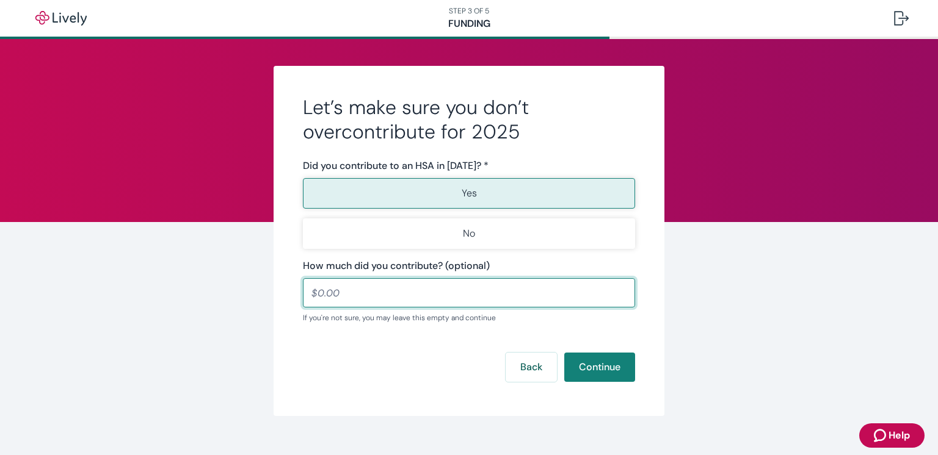
drag, startPoint x: 317, startPoint y: 295, endPoint x: 344, endPoint y: 294, distance: 26.9
click at [344, 294] on input "How much did you contribute? (optional)" at bounding box center [469, 293] width 332 height 24
drag, startPoint x: 318, startPoint y: 295, endPoint x: 346, endPoint y: 292, distance: 27.6
click at [346, 292] on input "How much did you contribute? (optional)" at bounding box center [469, 293] width 332 height 24
click at [612, 367] on button "Continue" at bounding box center [599, 367] width 71 height 29
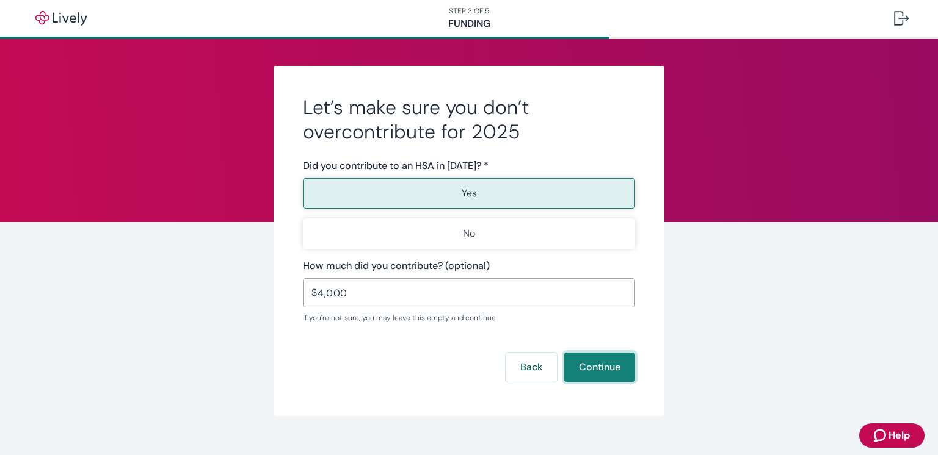
type input "4,000.00"
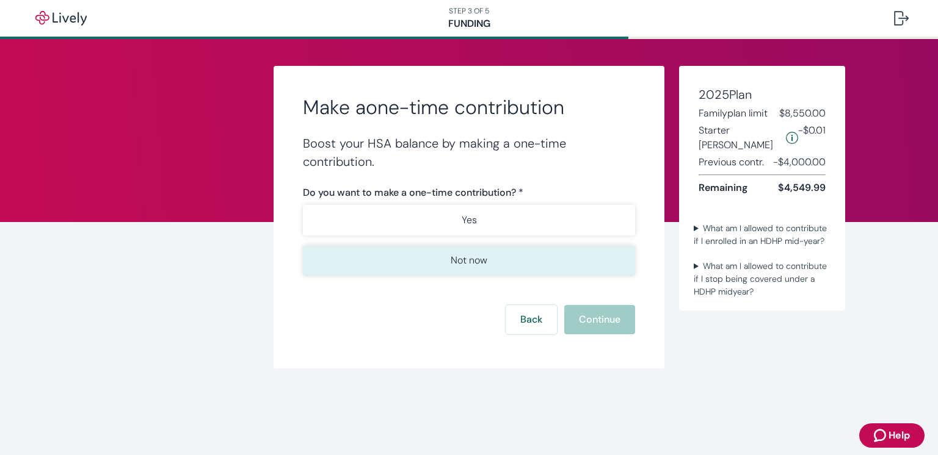
click at [471, 266] on p "Not now" at bounding box center [469, 260] width 37 height 15
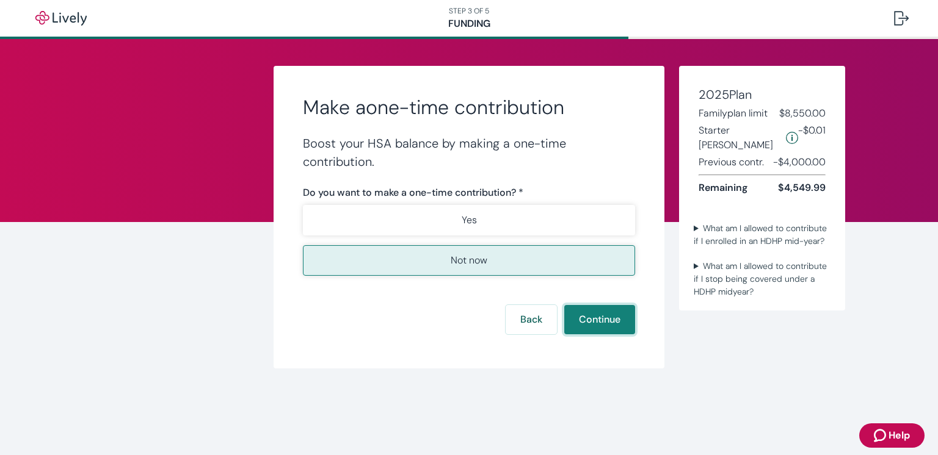
click at [598, 323] on button "Continue" at bounding box center [599, 319] width 71 height 29
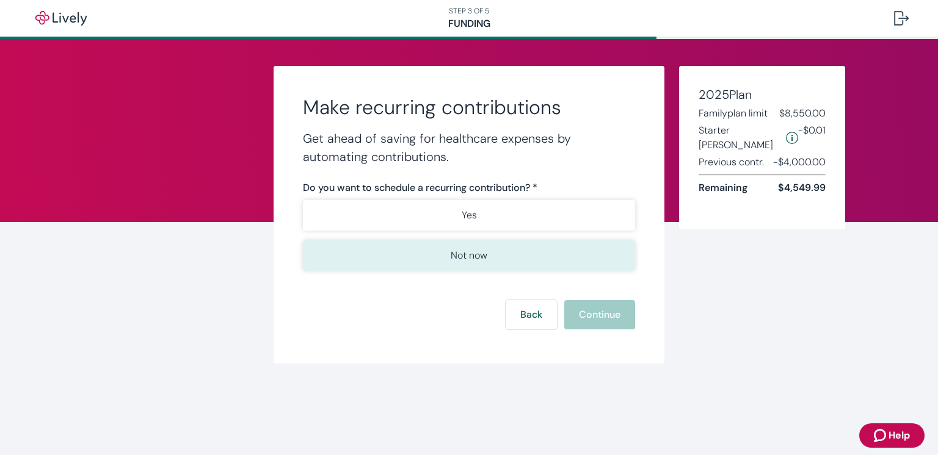
click at [483, 256] on p "Not now" at bounding box center [469, 255] width 37 height 15
click at [598, 322] on button "Continue" at bounding box center [599, 314] width 71 height 29
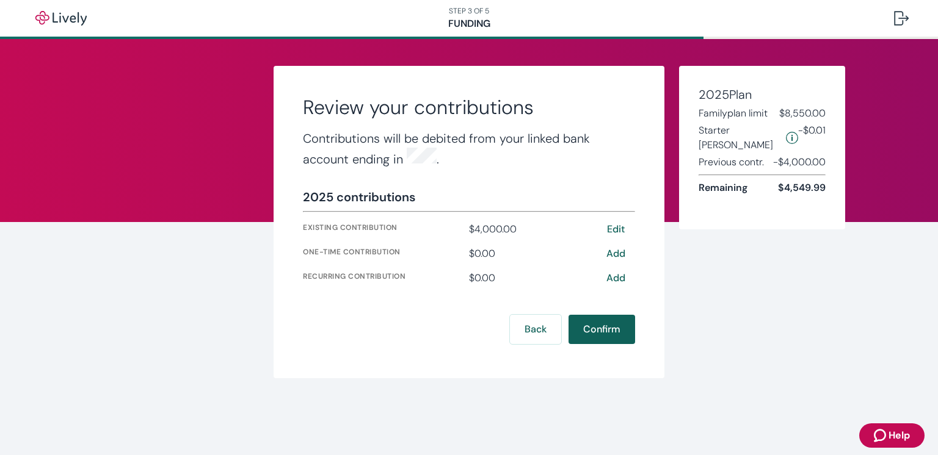
click at [603, 330] on button "Confirm" at bounding box center [601, 329] width 67 height 29
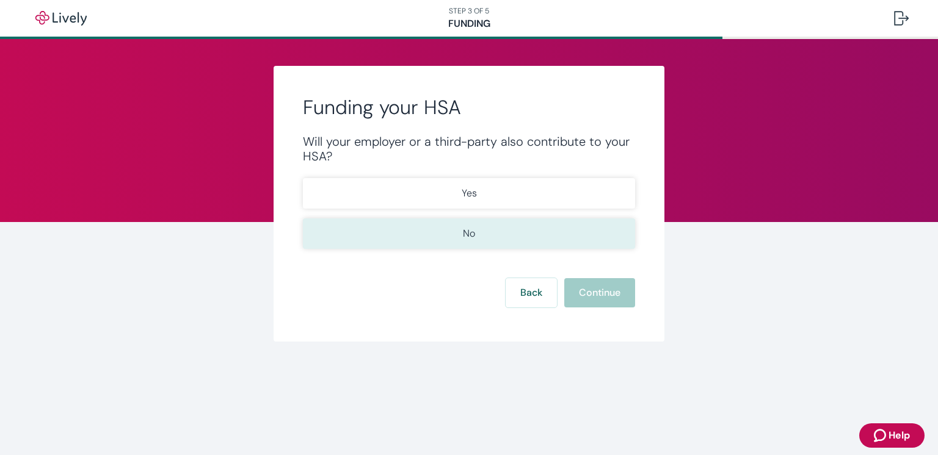
click at [453, 239] on button "No" at bounding box center [469, 234] width 332 height 31
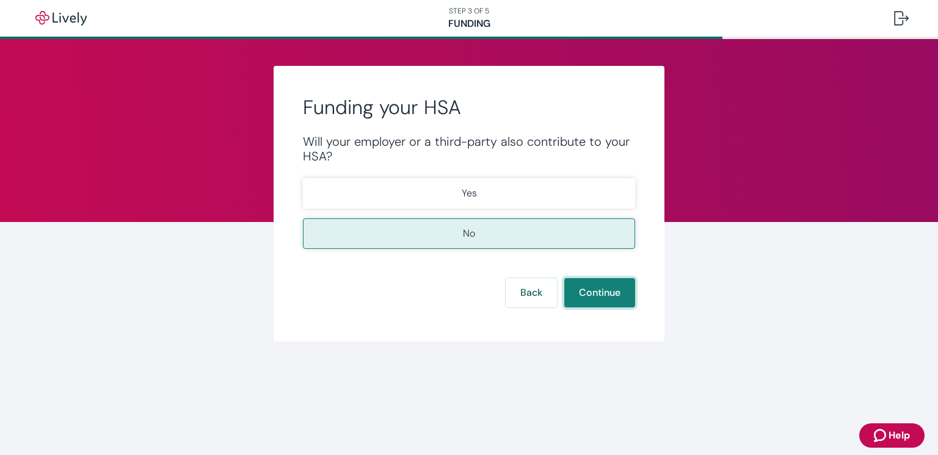
click at [581, 289] on button "Continue" at bounding box center [599, 292] width 71 height 29
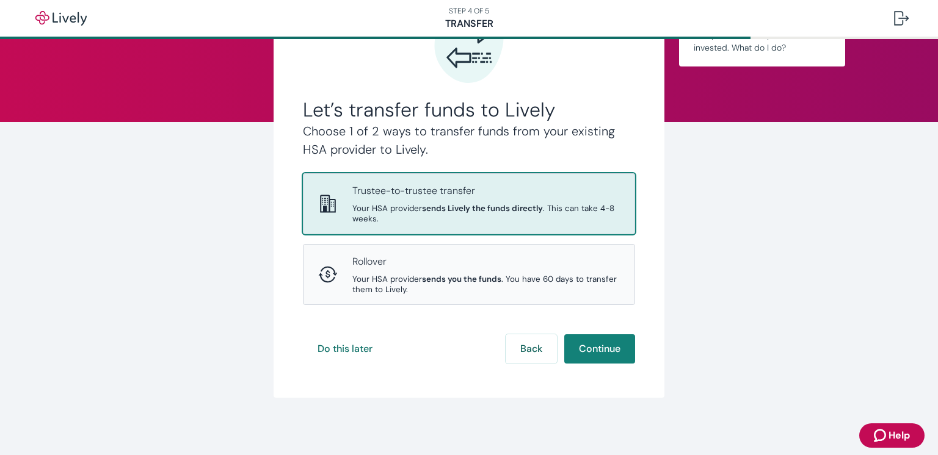
scroll to position [103, 0]
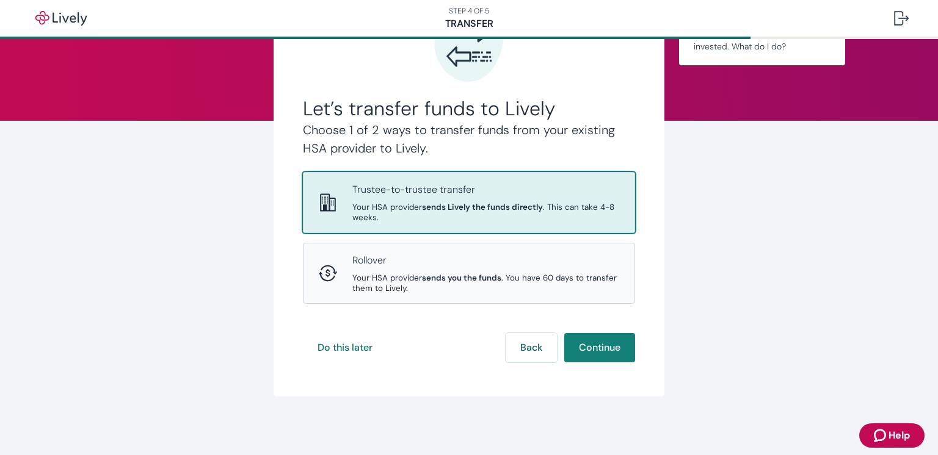
click at [460, 212] on span "Your HSA provider sends Lively the funds directly . This can take 4-8 weeks." at bounding box center [485, 212] width 267 height 21
click at [607, 349] on button "Continue" at bounding box center [599, 347] width 71 height 29
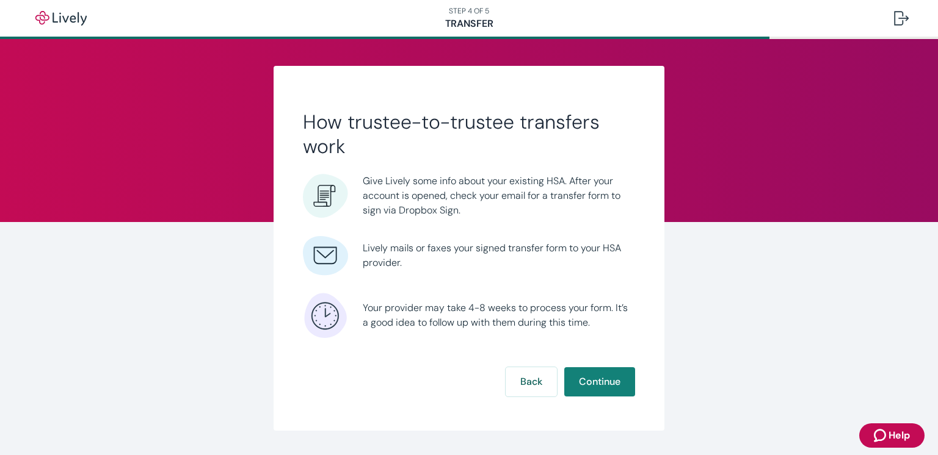
click at [415, 201] on span "Give Lively some info about your existing HSA. After your account is opened, ch…" at bounding box center [499, 196] width 272 height 44
click at [596, 379] on button "Continue" at bounding box center [599, 382] width 71 height 29
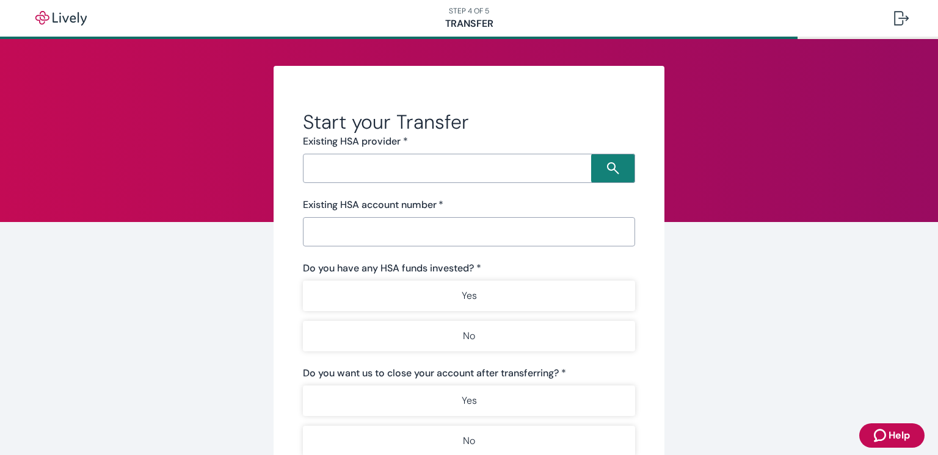
click at [469, 169] on input "Search input" at bounding box center [448, 168] width 285 height 17
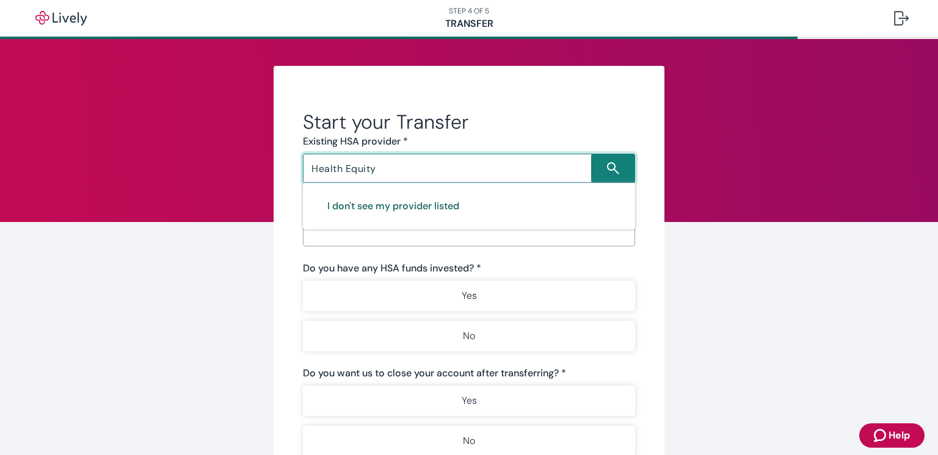
click at [407, 209] on button "I don't see my provider listed" at bounding box center [393, 206] width 161 height 29
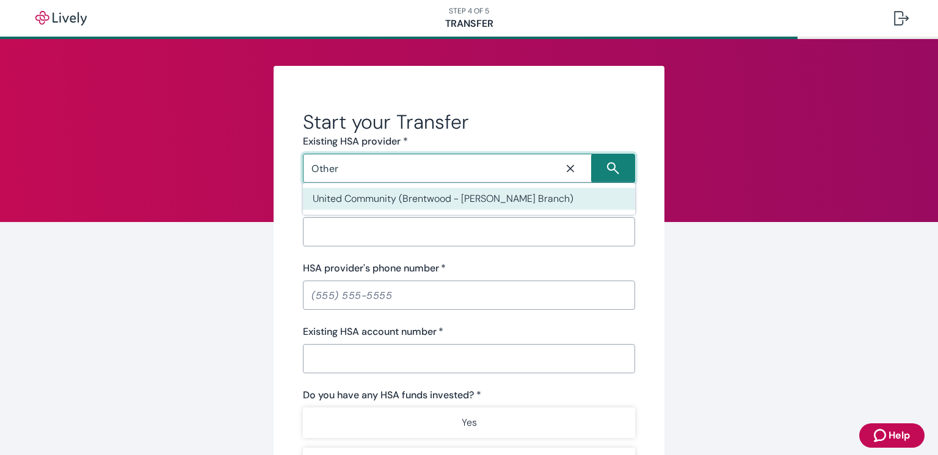
type input "Other"
click at [391, 239] on input "HSA provider's name   *" at bounding box center [469, 232] width 332 height 24
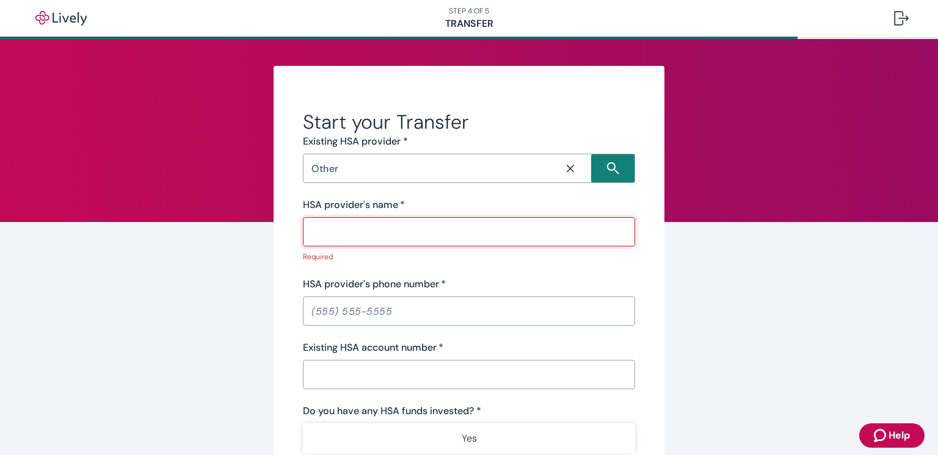
click at [385, 233] on input "HSA provider's name   *" at bounding box center [469, 232] width 332 height 24
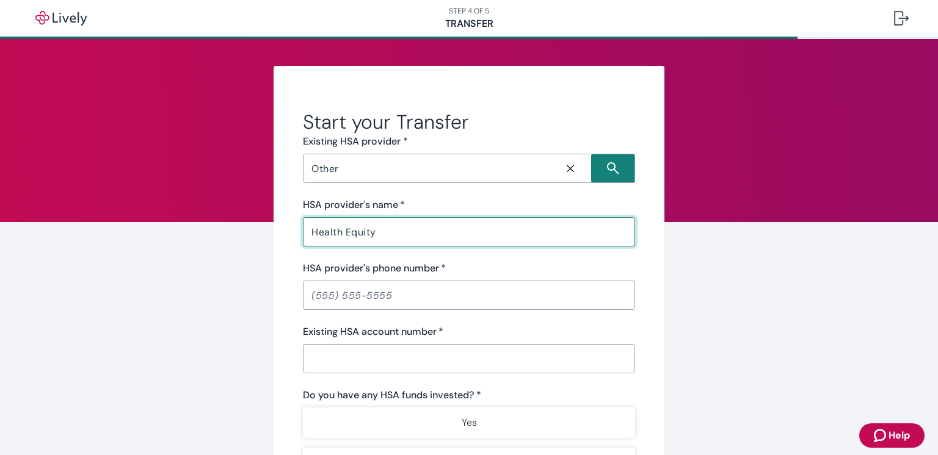
type input "Health Equity"
click at [341, 295] on input "HSA provider's phone number   *" at bounding box center [469, 295] width 332 height 24
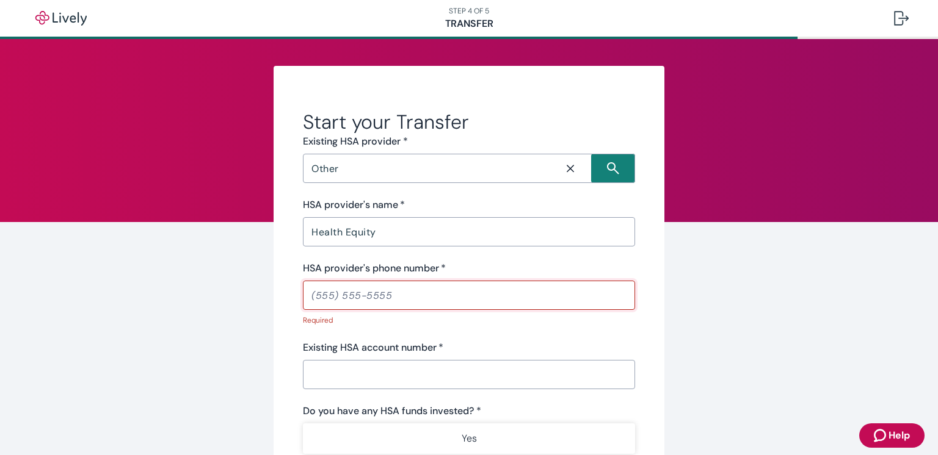
click at [385, 375] on input "Existing HSA account number   *" at bounding box center [469, 375] width 332 height 24
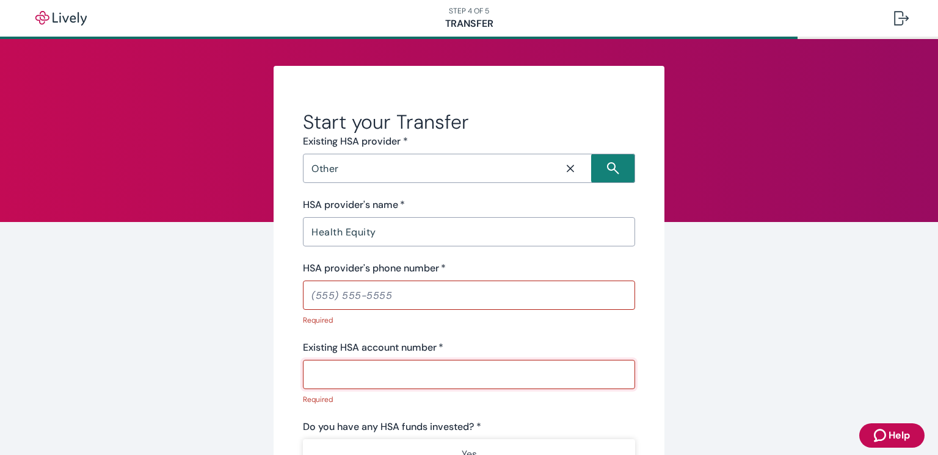
click at [324, 292] on input "HSA provider's phone number   *" at bounding box center [469, 295] width 332 height 24
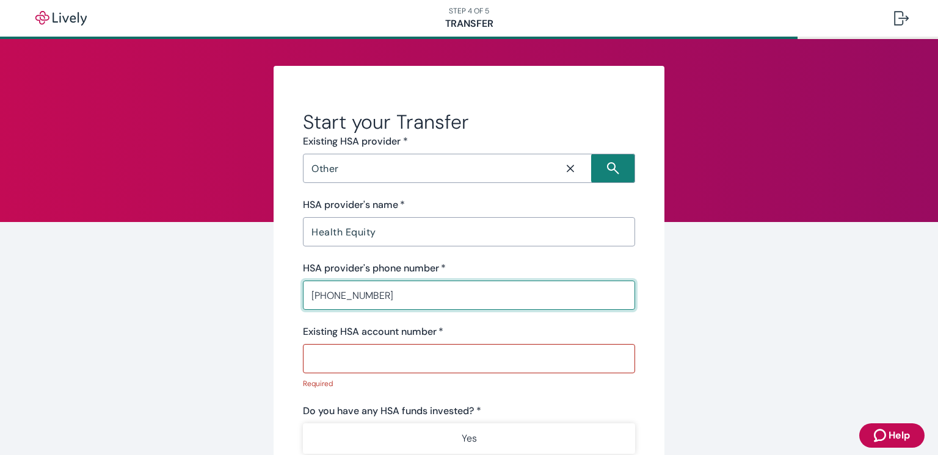
type input "[PHONE_NUMBER]"
click at [316, 357] on input "Existing HSA account number   *" at bounding box center [469, 359] width 332 height 24
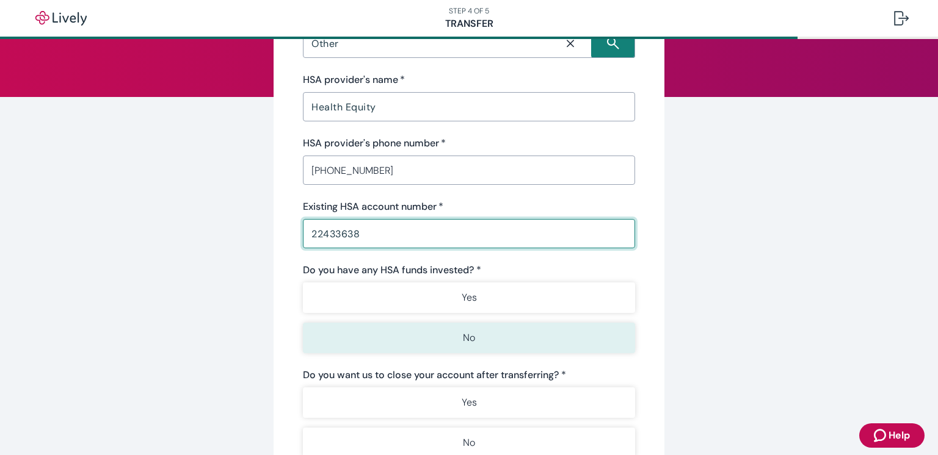
scroll to position [126, 0]
type input "22433638"
click at [455, 330] on button "No" at bounding box center [469, 337] width 332 height 31
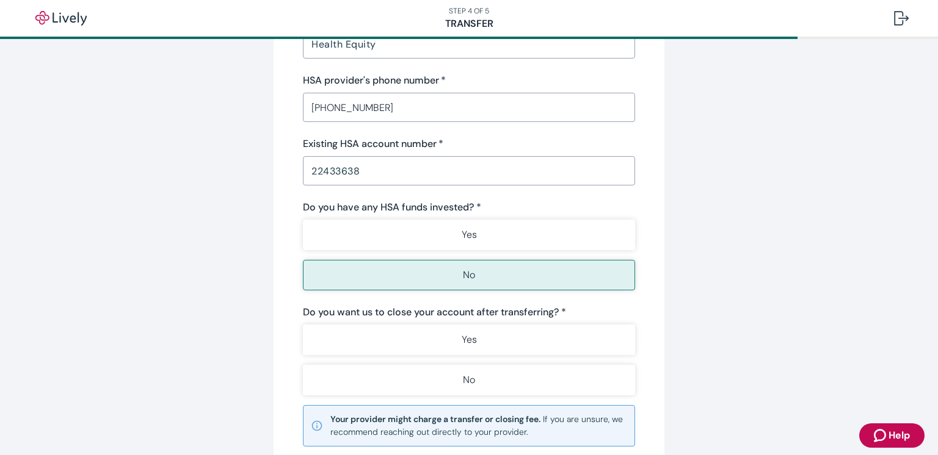
scroll to position [253, 0]
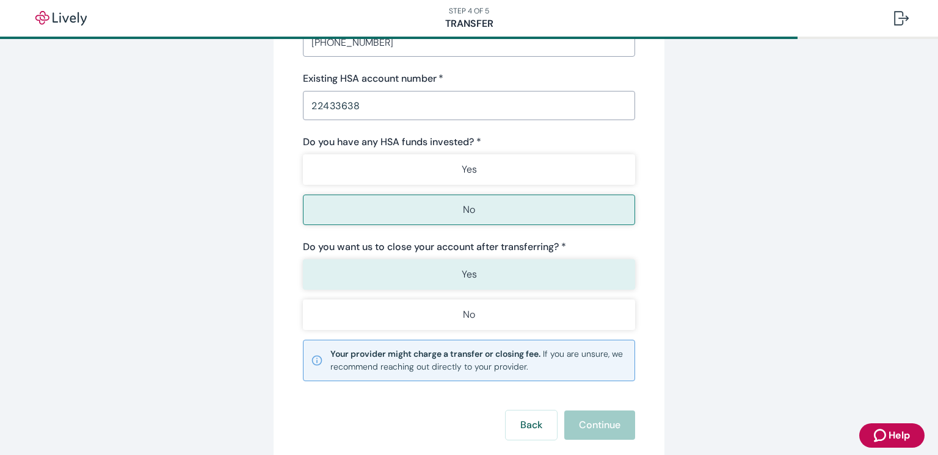
click at [469, 275] on p "Yes" at bounding box center [469, 274] width 15 height 15
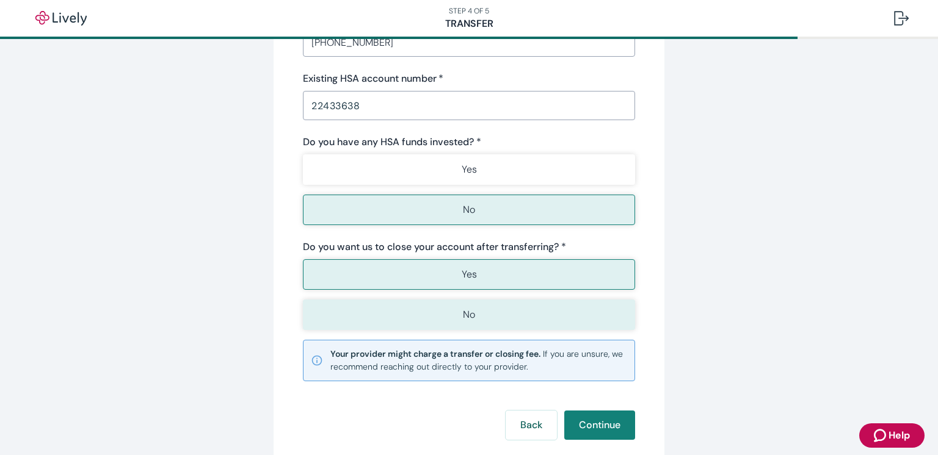
click at [465, 319] on p "No" at bounding box center [469, 315] width 12 height 15
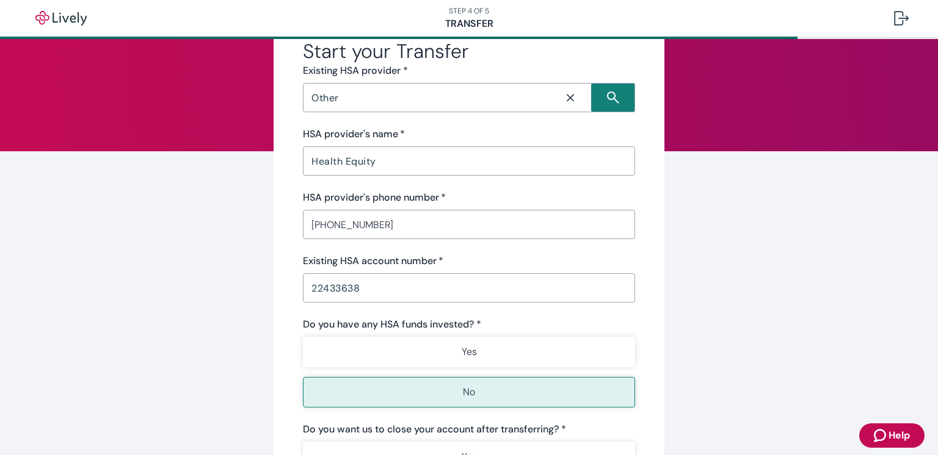
scroll to position [436, 0]
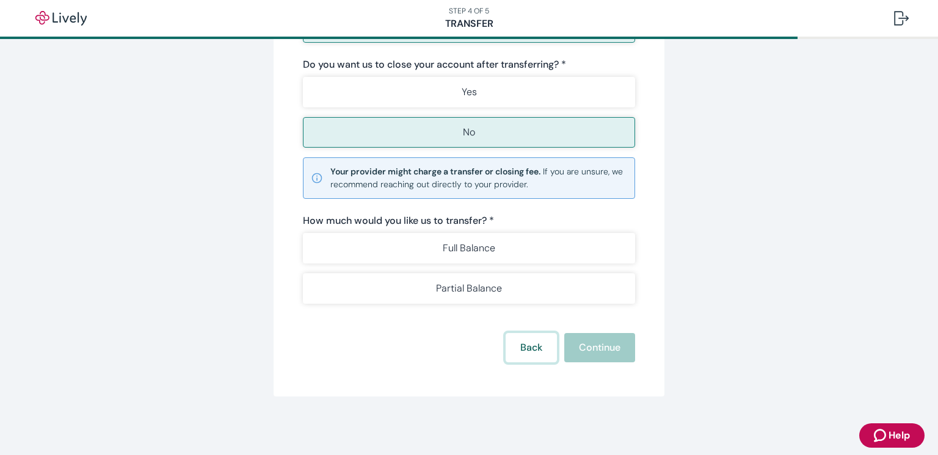
click at [532, 350] on button "Back" at bounding box center [531, 347] width 51 height 29
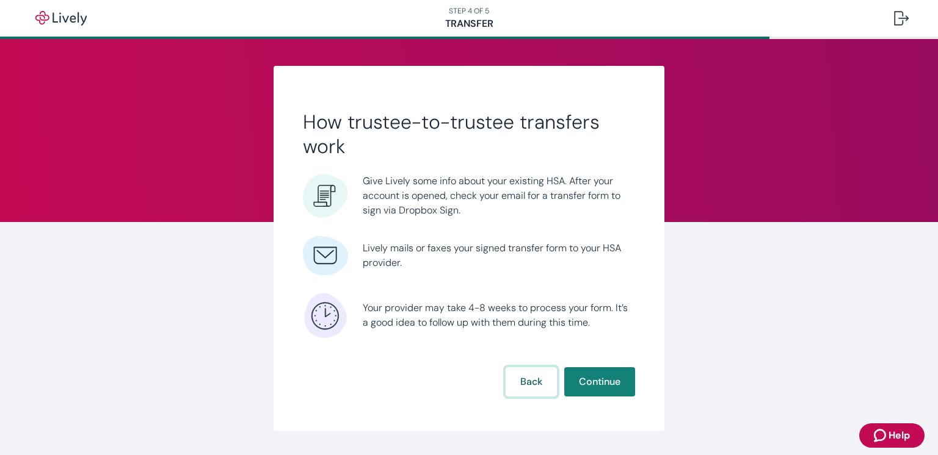
click at [519, 386] on button "Back" at bounding box center [531, 382] width 51 height 29
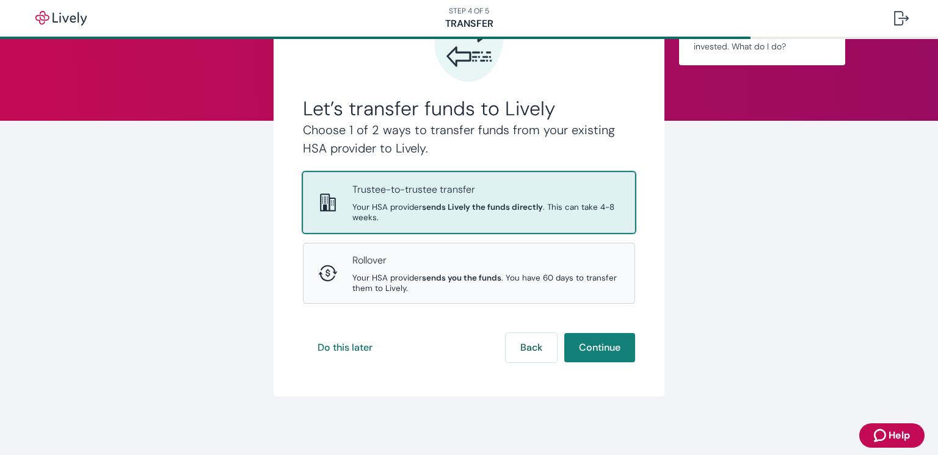
scroll to position [103, 0]
click at [523, 342] on button "Back" at bounding box center [531, 347] width 51 height 29
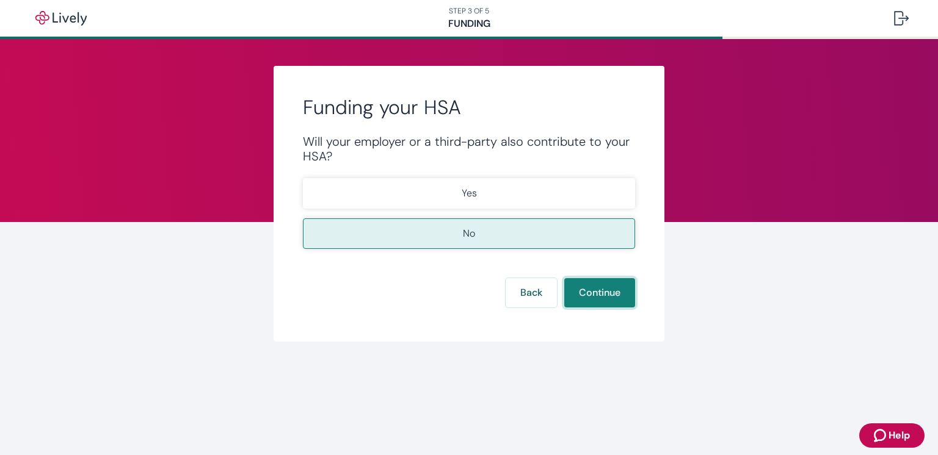
click at [585, 295] on button "Continue" at bounding box center [599, 292] width 71 height 29
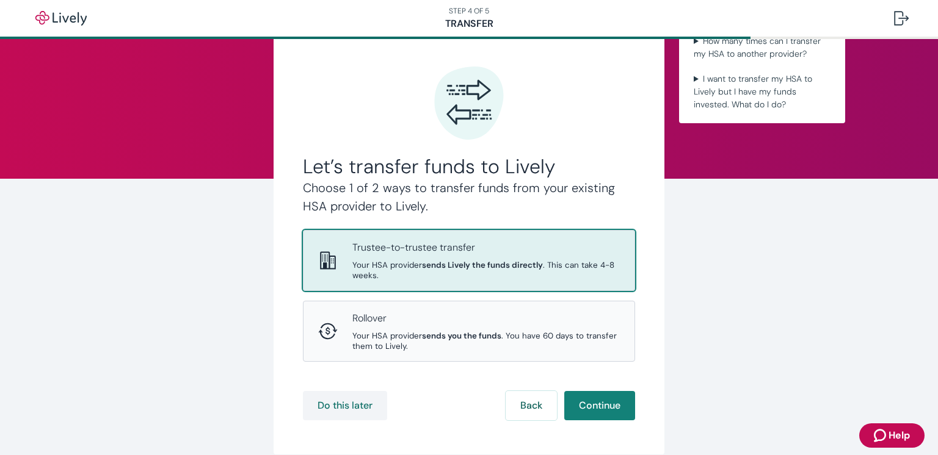
scroll to position [103, 0]
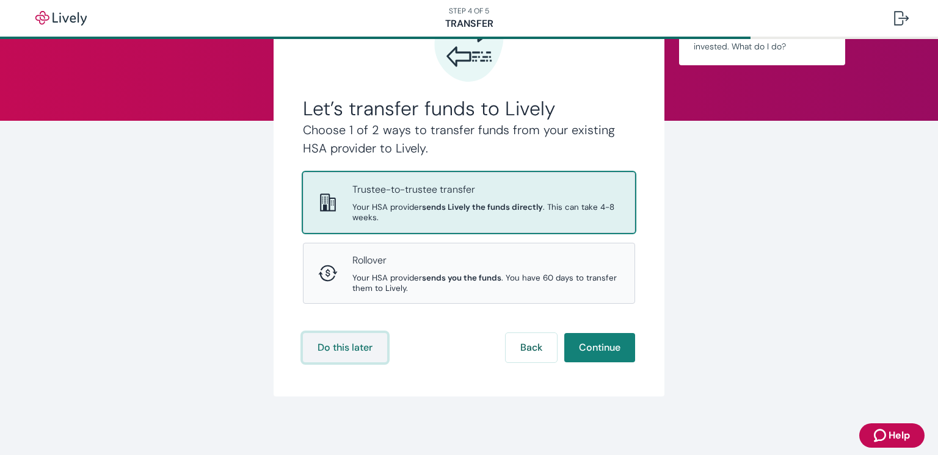
click at [351, 350] on button "Do this later" at bounding box center [345, 347] width 84 height 29
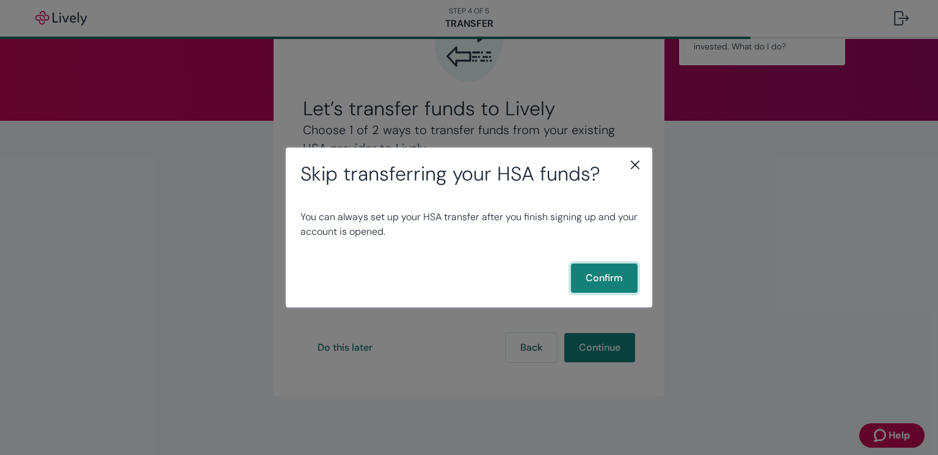
click at [583, 280] on button "Confirm" at bounding box center [604, 278] width 67 height 29
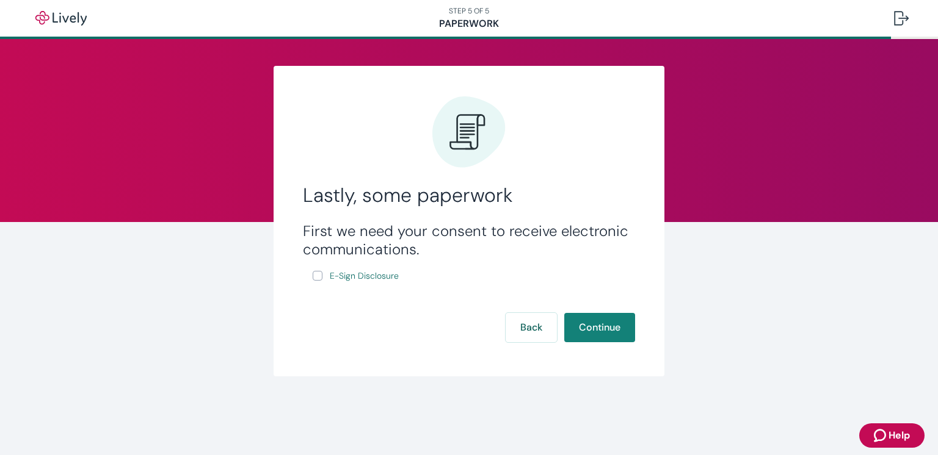
click at [317, 278] on input "E-Sign Disclosure" at bounding box center [318, 276] width 10 height 10
checkbox input "true"
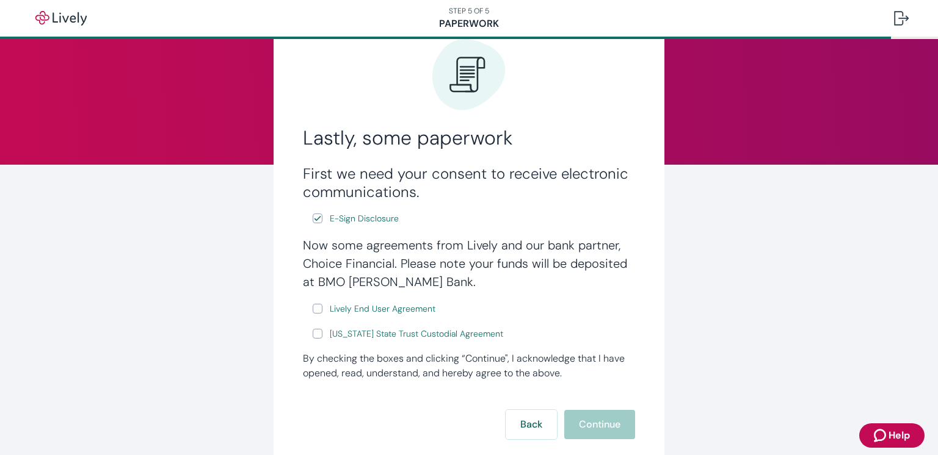
scroll to position [66, 0]
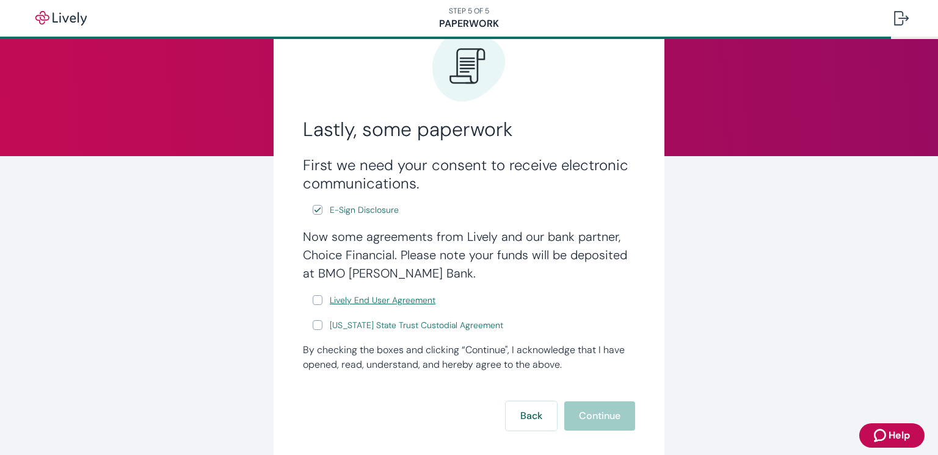
click at [391, 302] on span "Lively End User Agreement" at bounding box center [383, 300] width 106 height 13
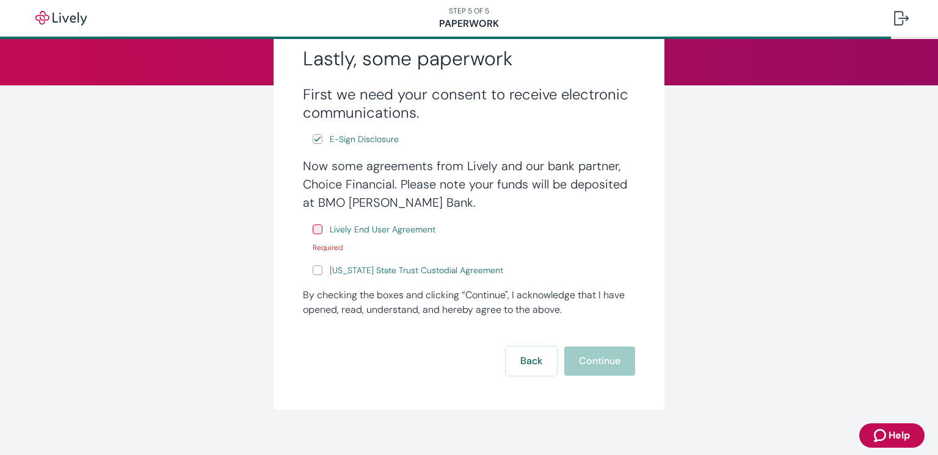
scroll to position [141, 0]
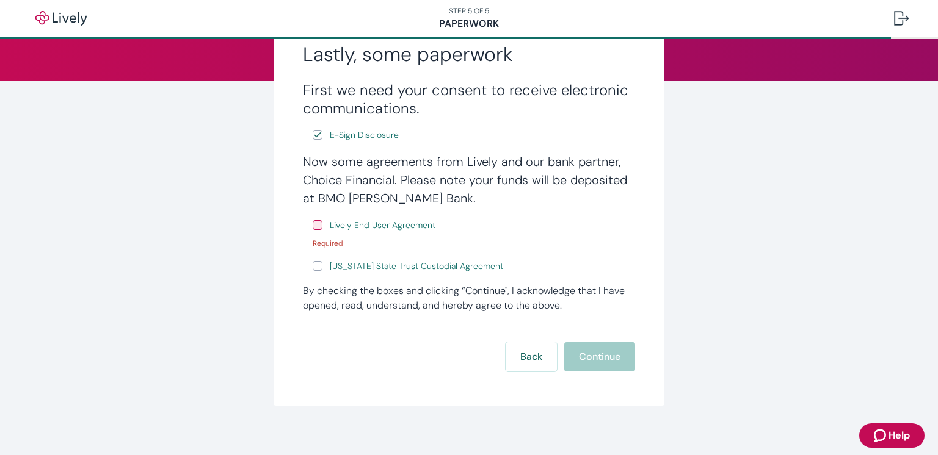
click at [317, 223] on input "Lively End User Agreement" at bounding box center [318, 225] width 10 height 10
checkbox input "true"
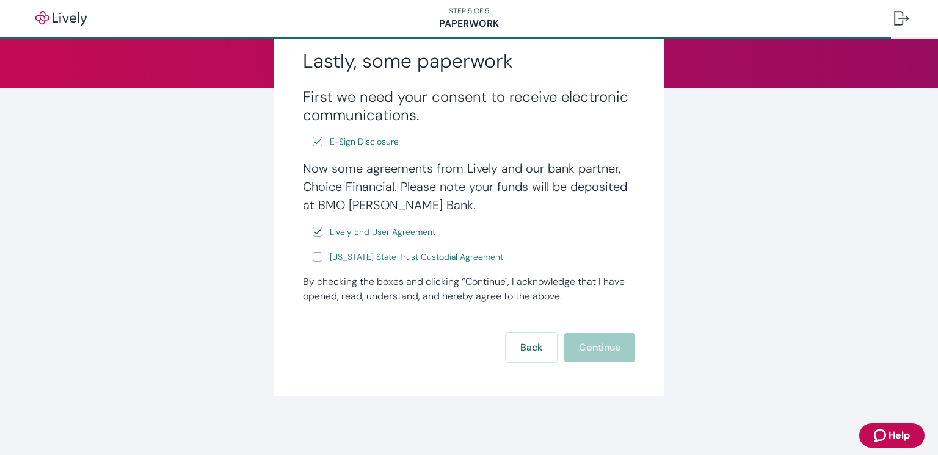
scroll to position [134, 0]
click at [410, 257] on span "[US_STATE] State Trust Custodial Agreement" at bounding box center [416, 257] width 173 height 13
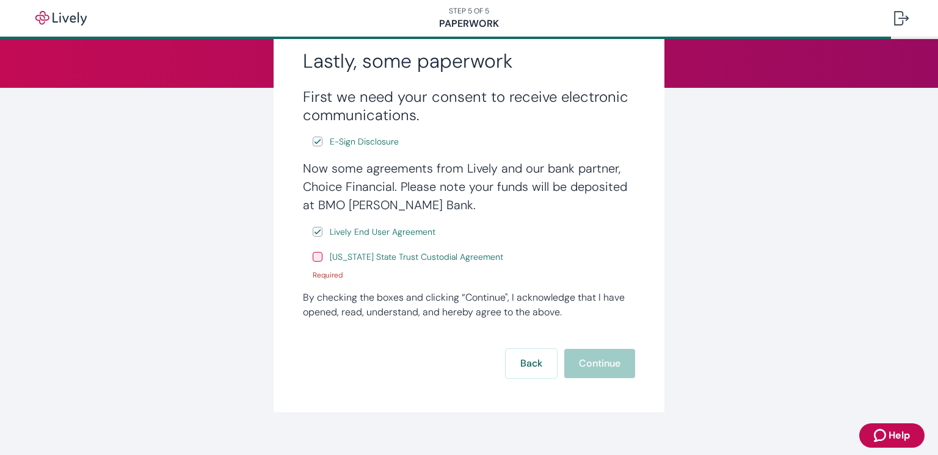
click at [319, 260] on input "[US_STATE] State Trust Custodial Agreement" at bounding box center [318, 257] width 10 height 10
checkbox input "true"
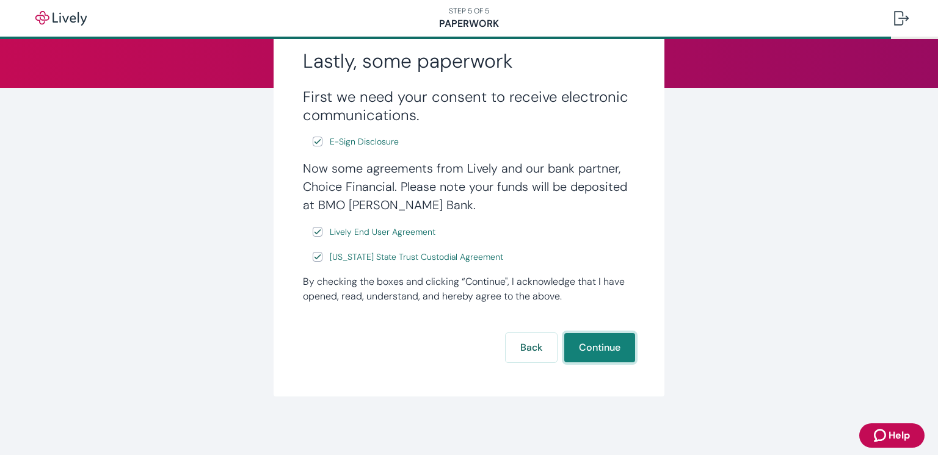
click at [598, 350] on button "Continue" at bounding box center [599, 347] width 71 height 29
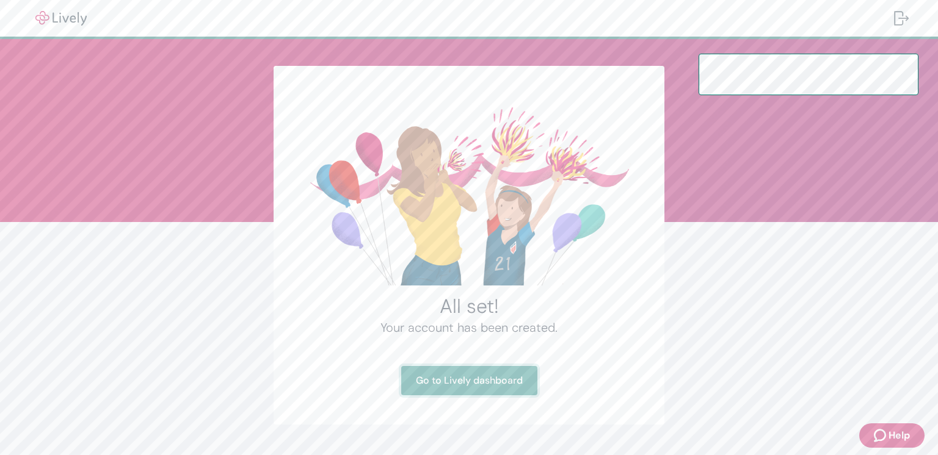
click at [460, 385] on link "Go to Lively dashboard" at bounding box center [469, 380] width 136 height 29
